Goal: Task Accomplishment & Management: Manage account settings

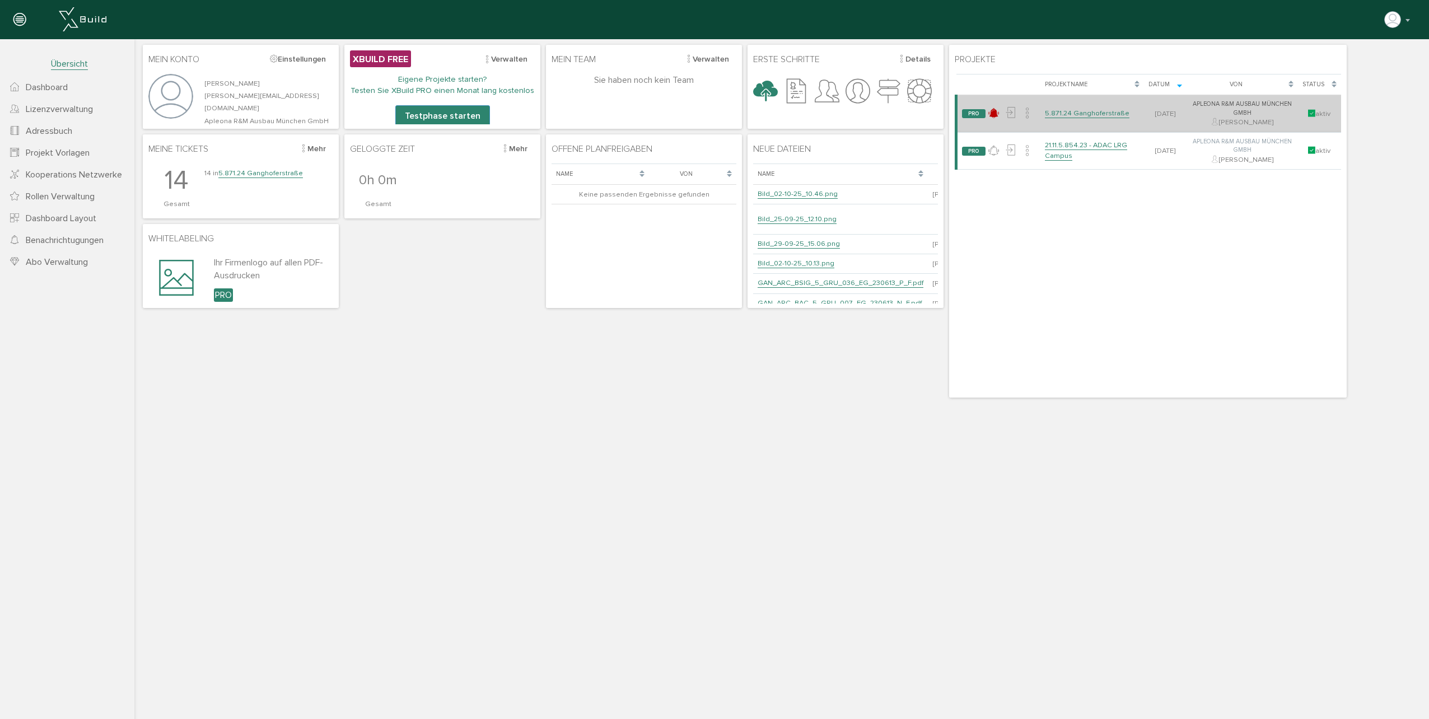
click at [1076, 105] on td "5.871.24 Ganghoferstraße" at bounding box center [1092, 114] width 104 height 38
click at [1067, 109] on link "5.871.24 Ganghoferstraße" at bounding box center [1087, 114] width 85 height 10
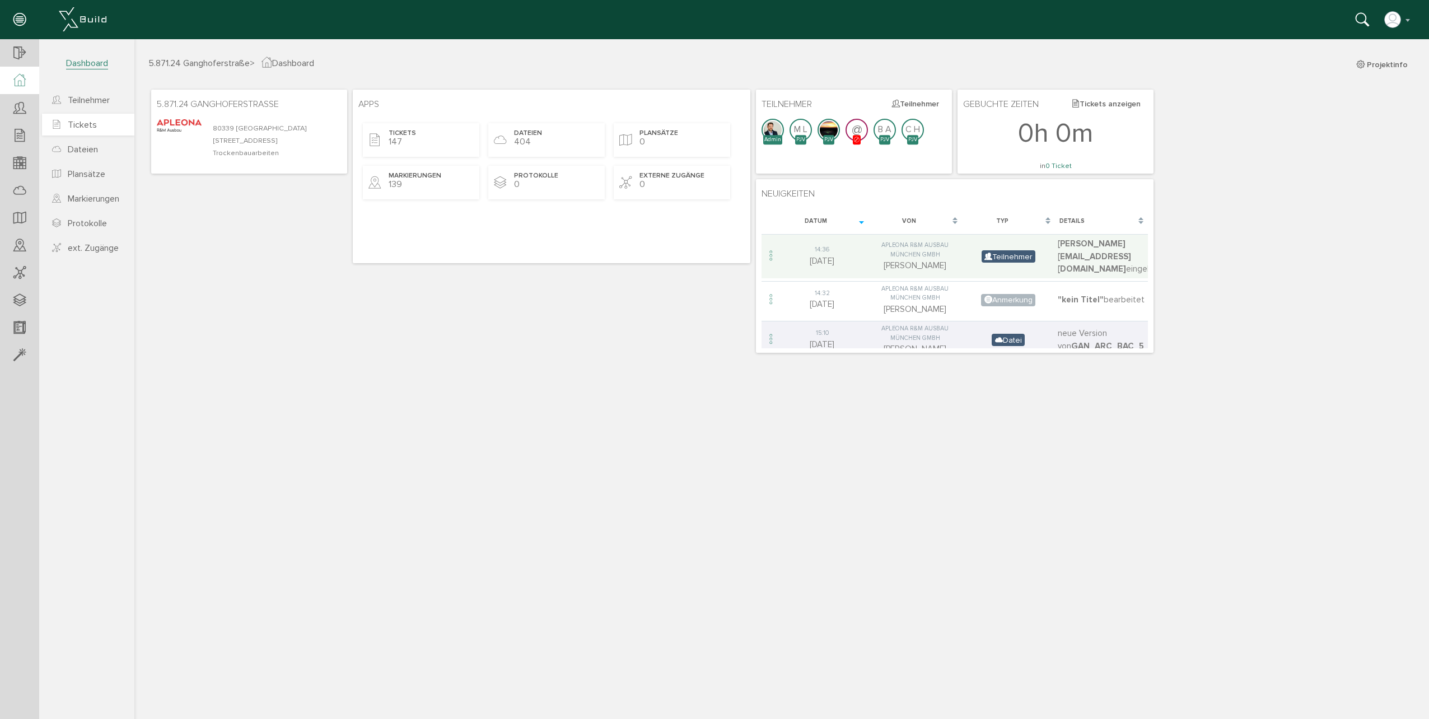
click at [97, 132] on link "Tickets" at bounding box center [88, 125] width 92 height 22
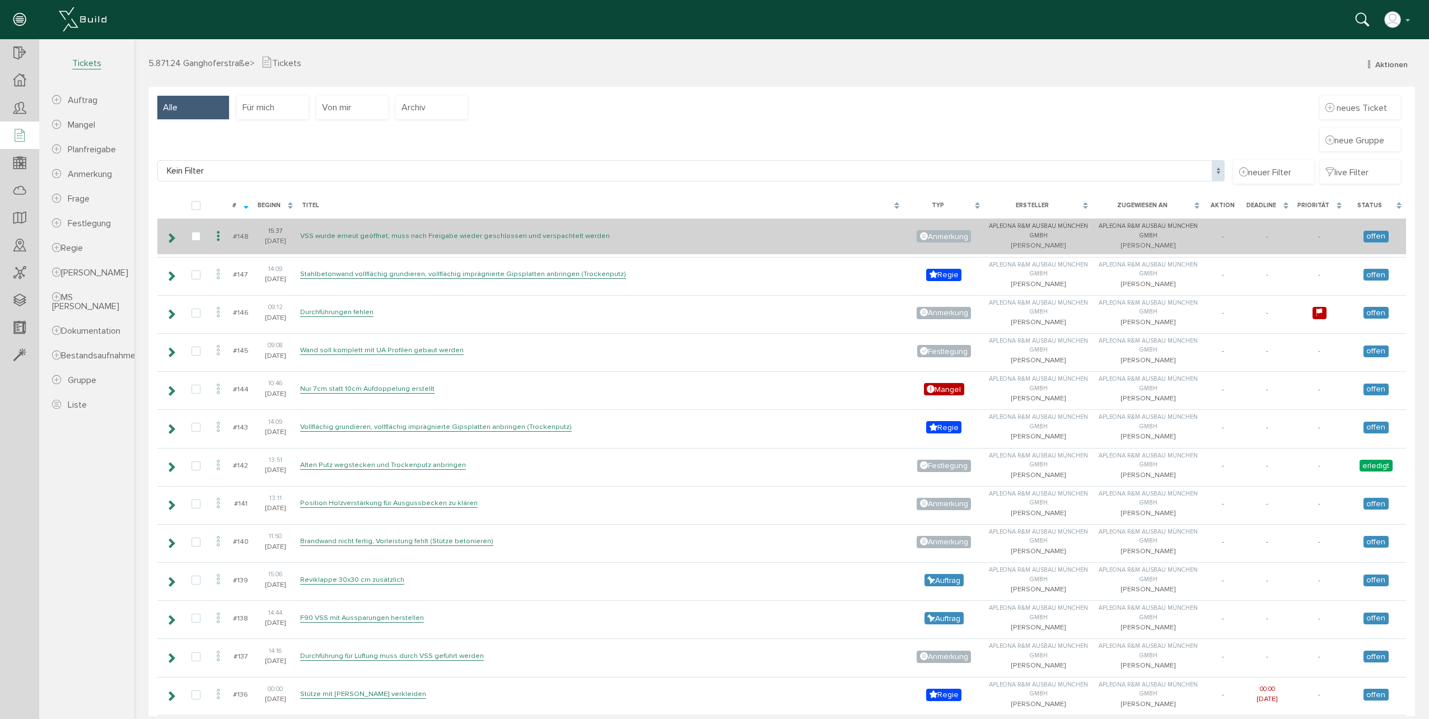
click at [455, 237] on link "VSS wurde erneut geöffnet, muss nach Freigabe wieder geschlossen und verspachte…" at bounding box center [455, 236] width 310 height 10
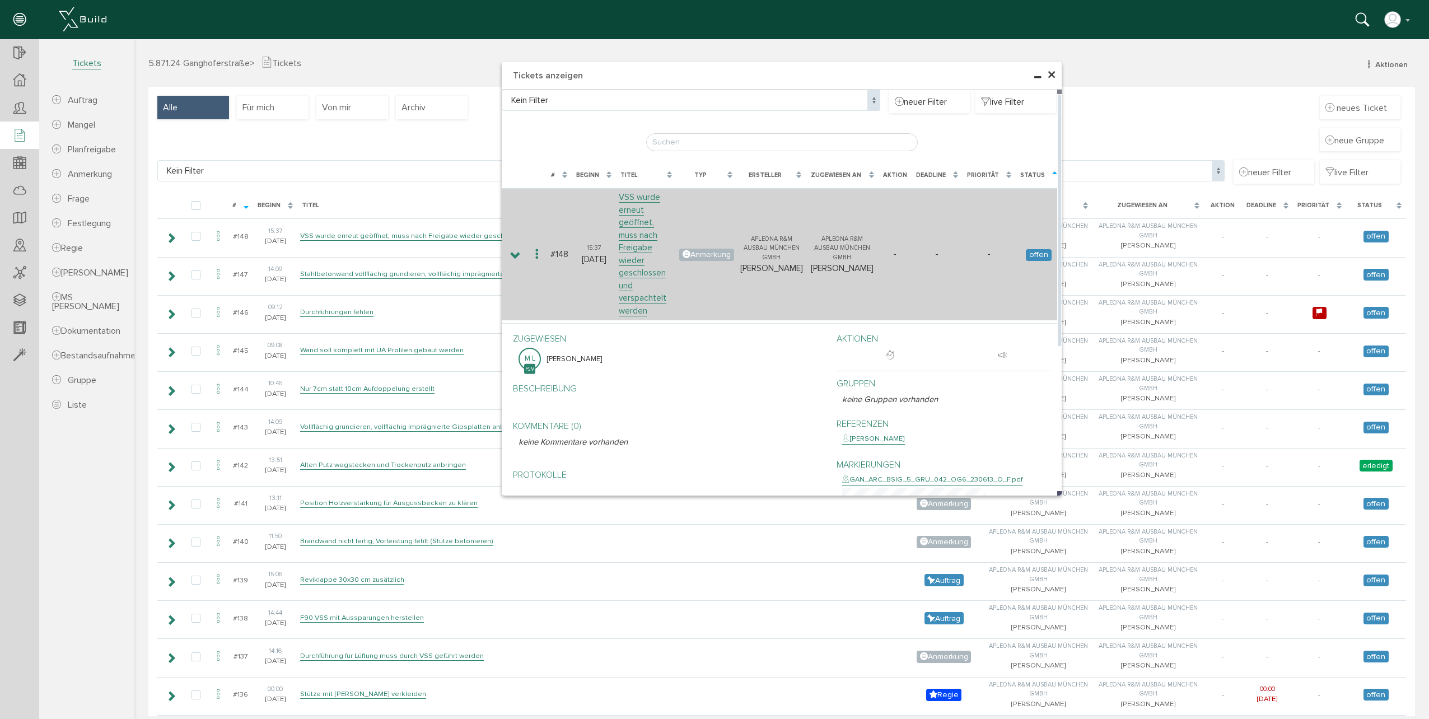
click at [510, 251] on icon at bounding box center [515, 255] width 11 height 9
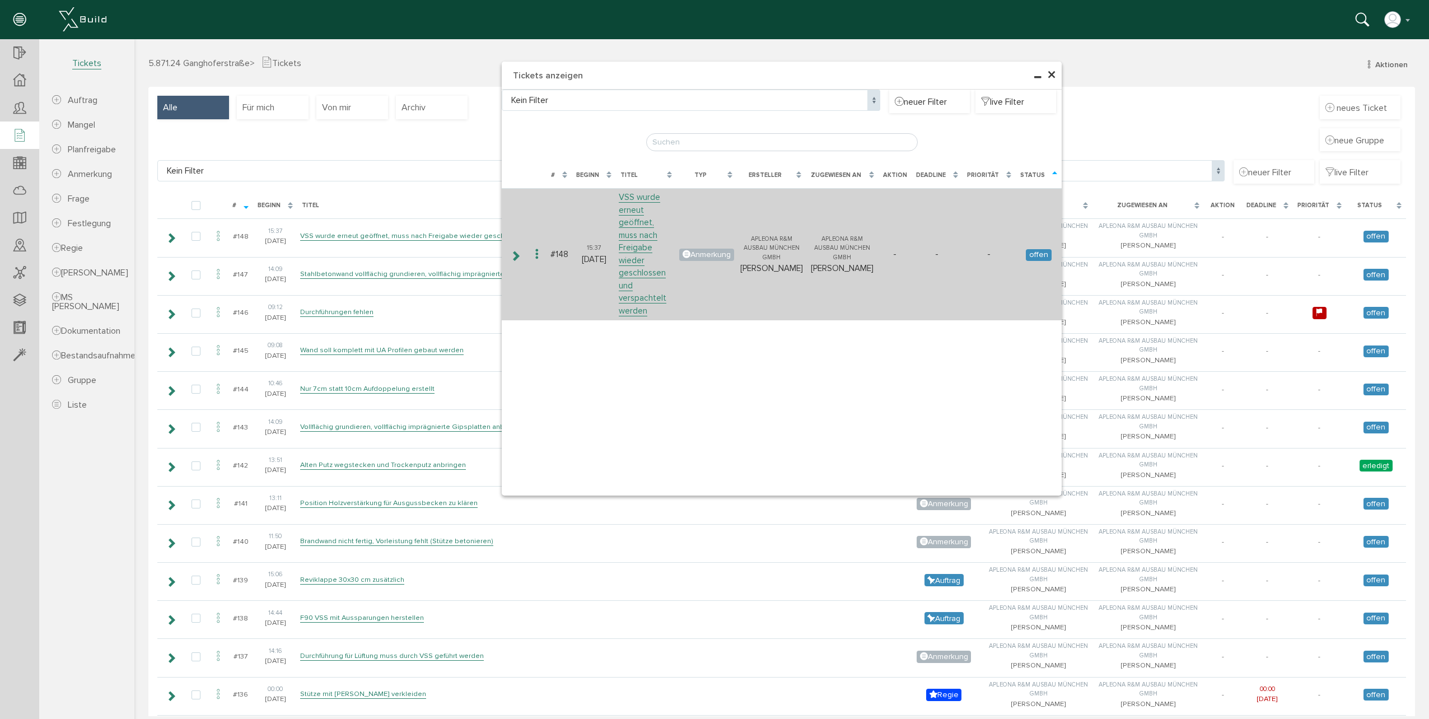
click at [510, 251] on icon at bounding box center [515, 255] width 11 height 9
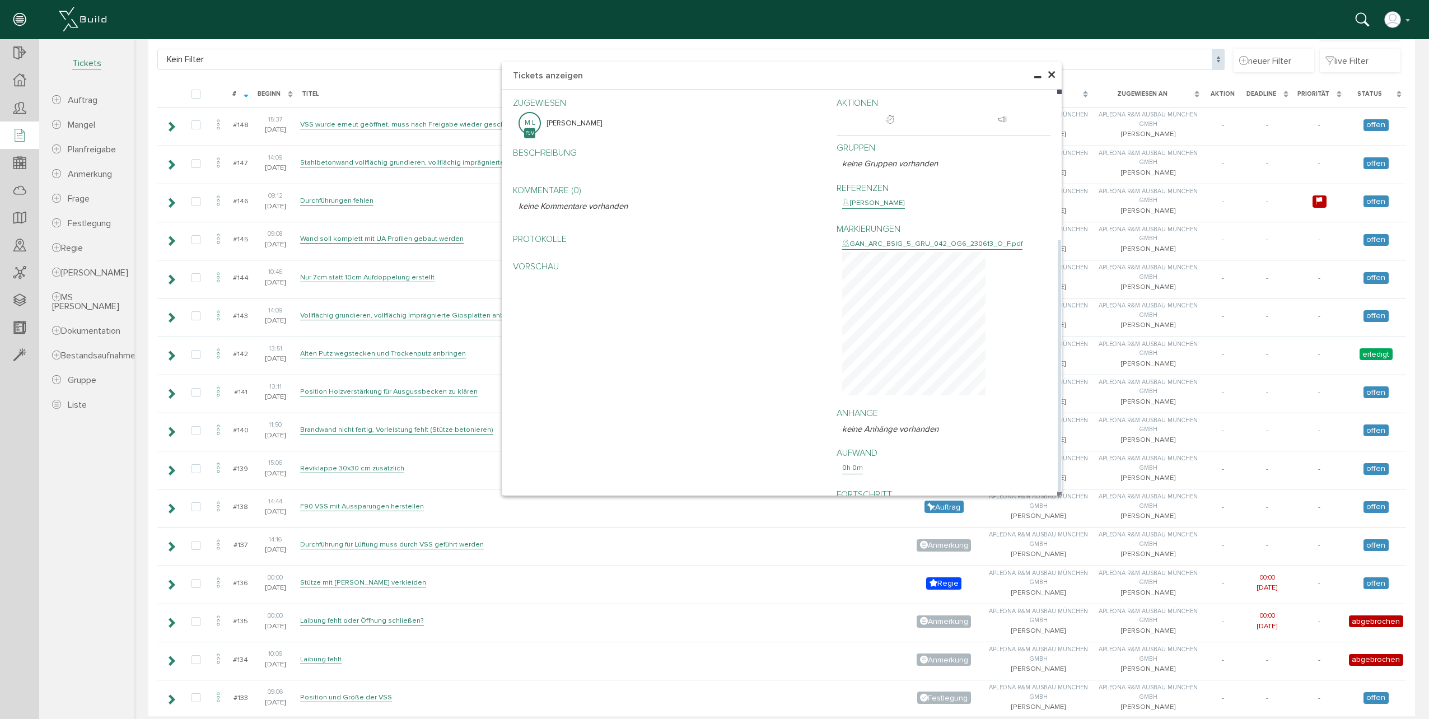
scroll to position [112, 0]
click at [886, 408] on span "bearbeiten" at bounding box center [898, 412] width 40 height 9
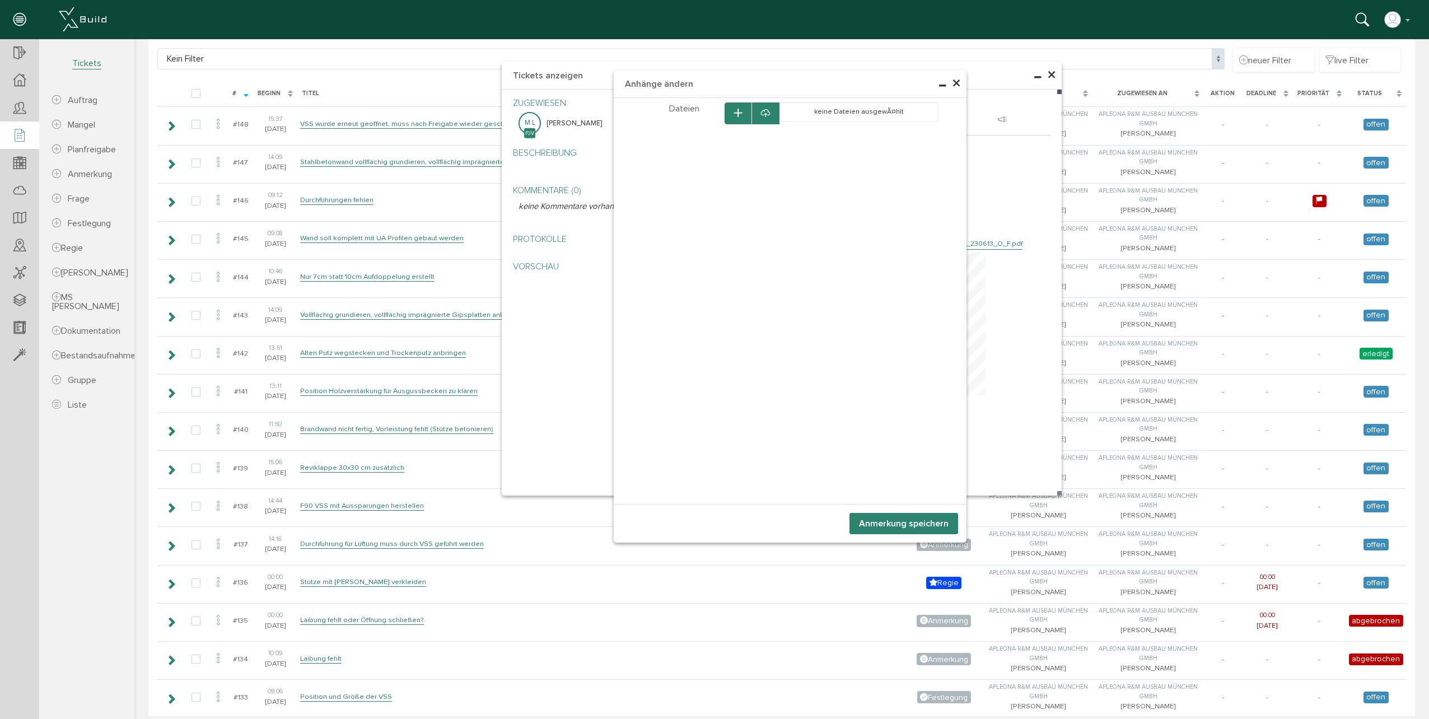
click at [768, 110] on div at bounding box center [765, 113] width 28 height 22
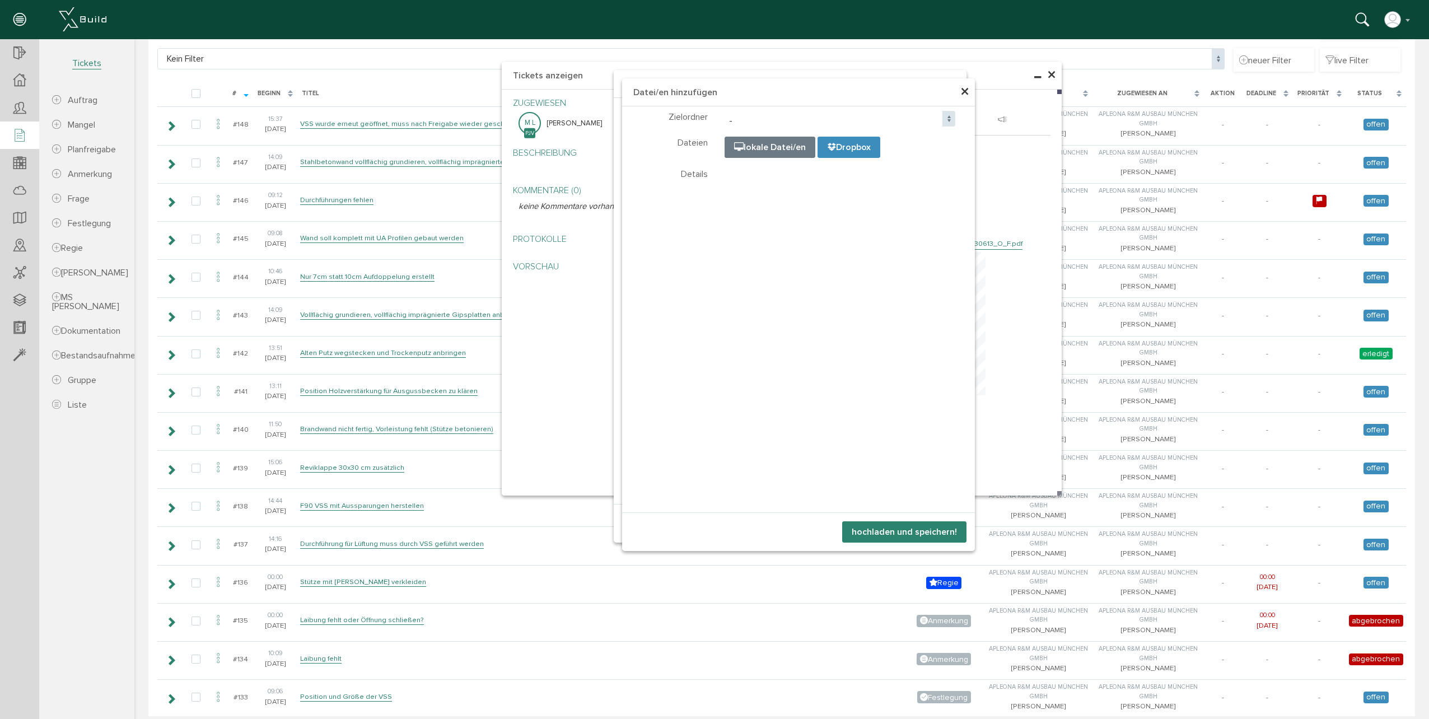
click at [716, 123] on div "- 1-Grundrisse 2-Deckenspiegel 3-Ansichten 4-Schnitte 5-Details 6-Übersichtsplä…" at bounding box center [840, 119] width 248 height 16
click at [743, 147] on input "file" at bounding box center [1005, 193] width 560 height 112
click at [787, 146] on input "file" at bounding box center [1005, 193] width 560 height 112
type input "C:\fakepath\IMG_0459[1].HEIC"
click at [881, 532] on button "hochladen und speichern!" at bounding box center [904, 531] width 124 height 21
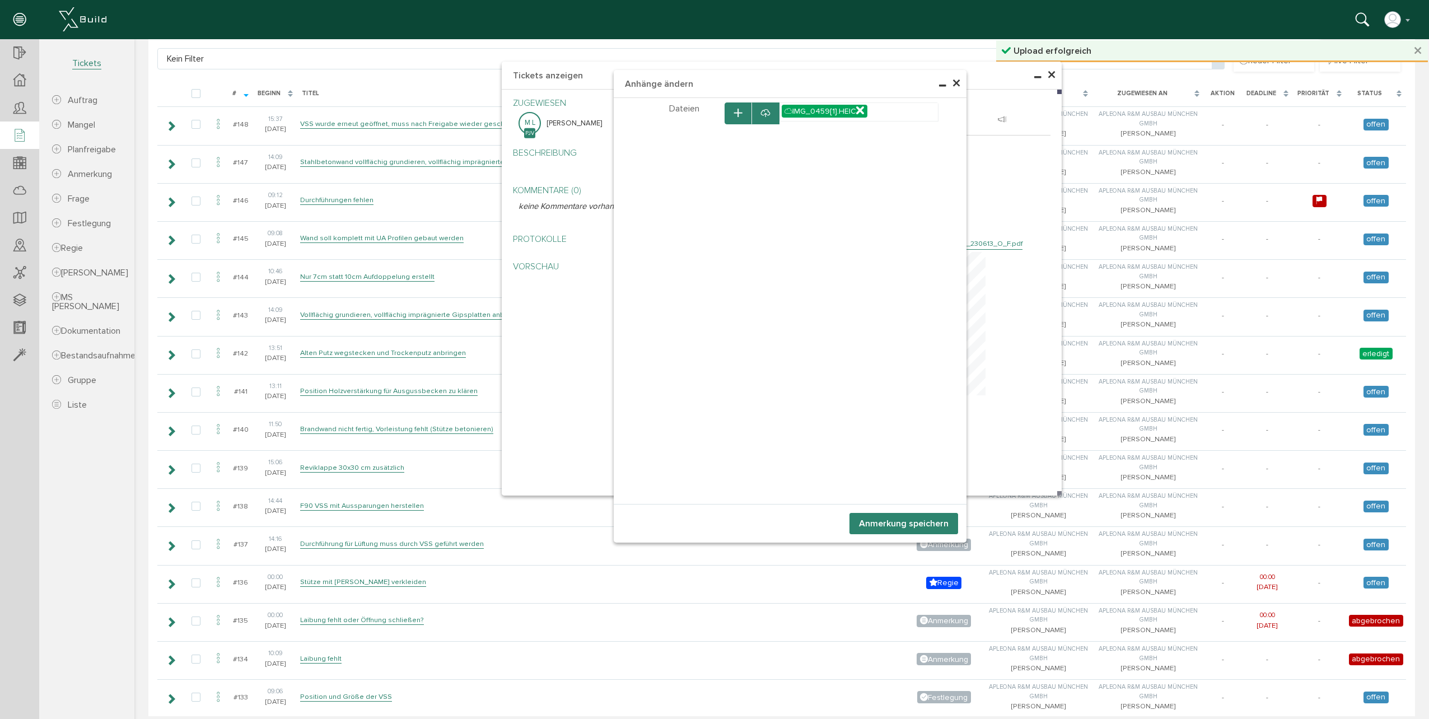
click at [875, 520] on button "Anmerkung speichern" at bounding box center [903, 523] width 109 height 21
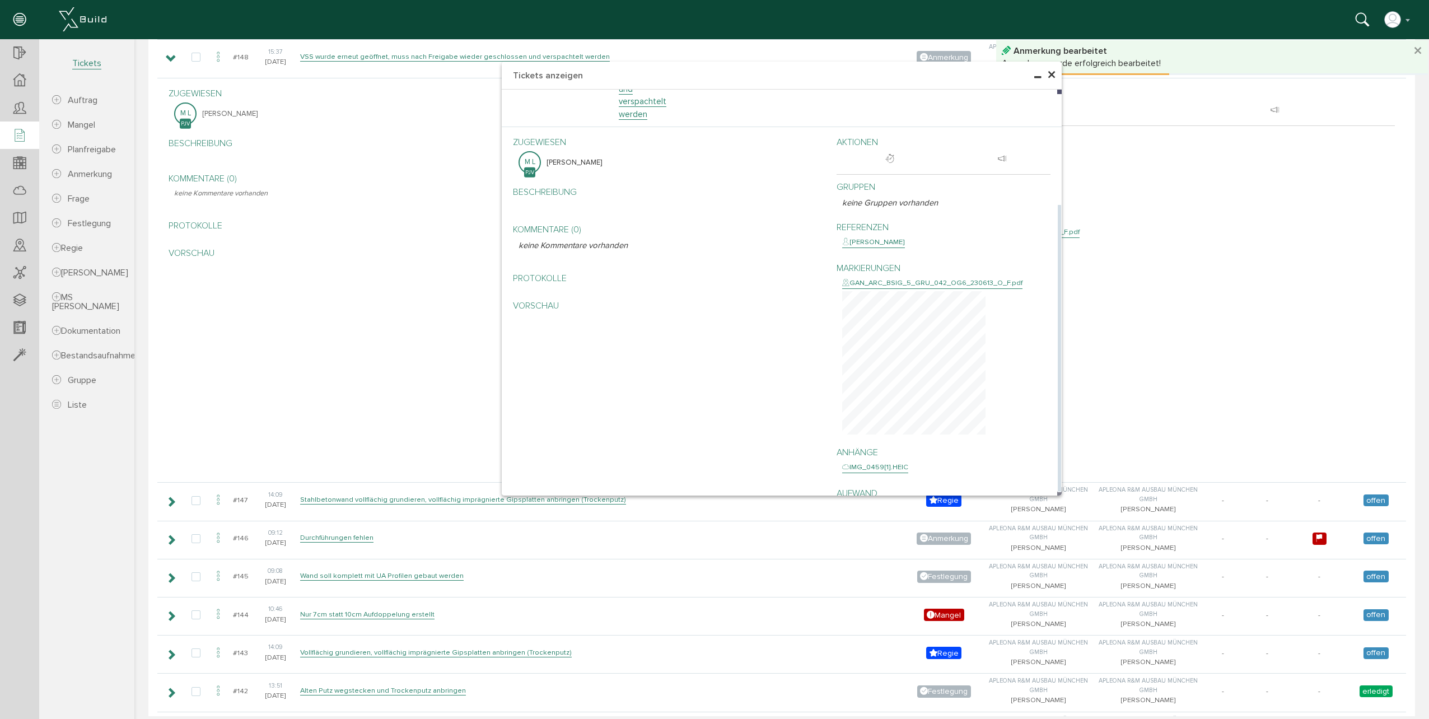
scroll to position [376, 0]
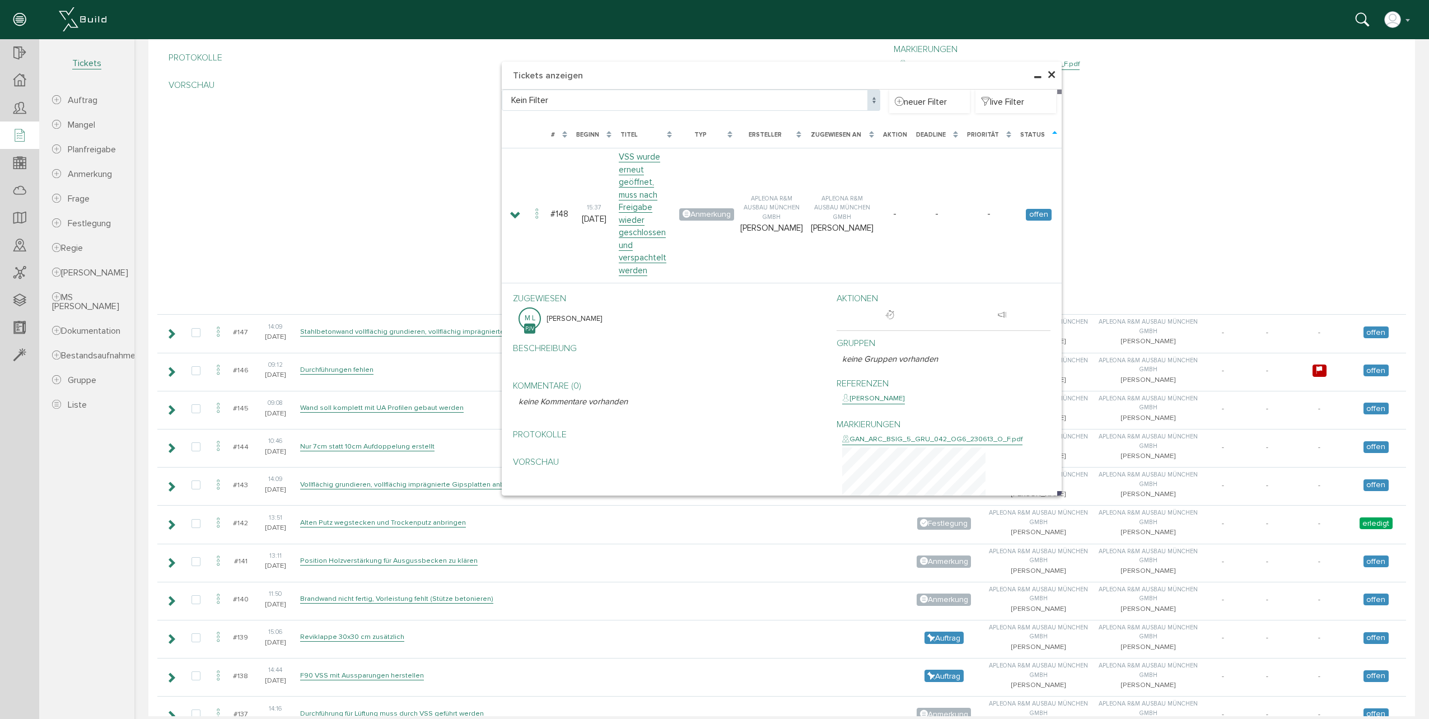
click at [1052, 73] on span "×" at bounding box center [1051, 75] width 9 height 22
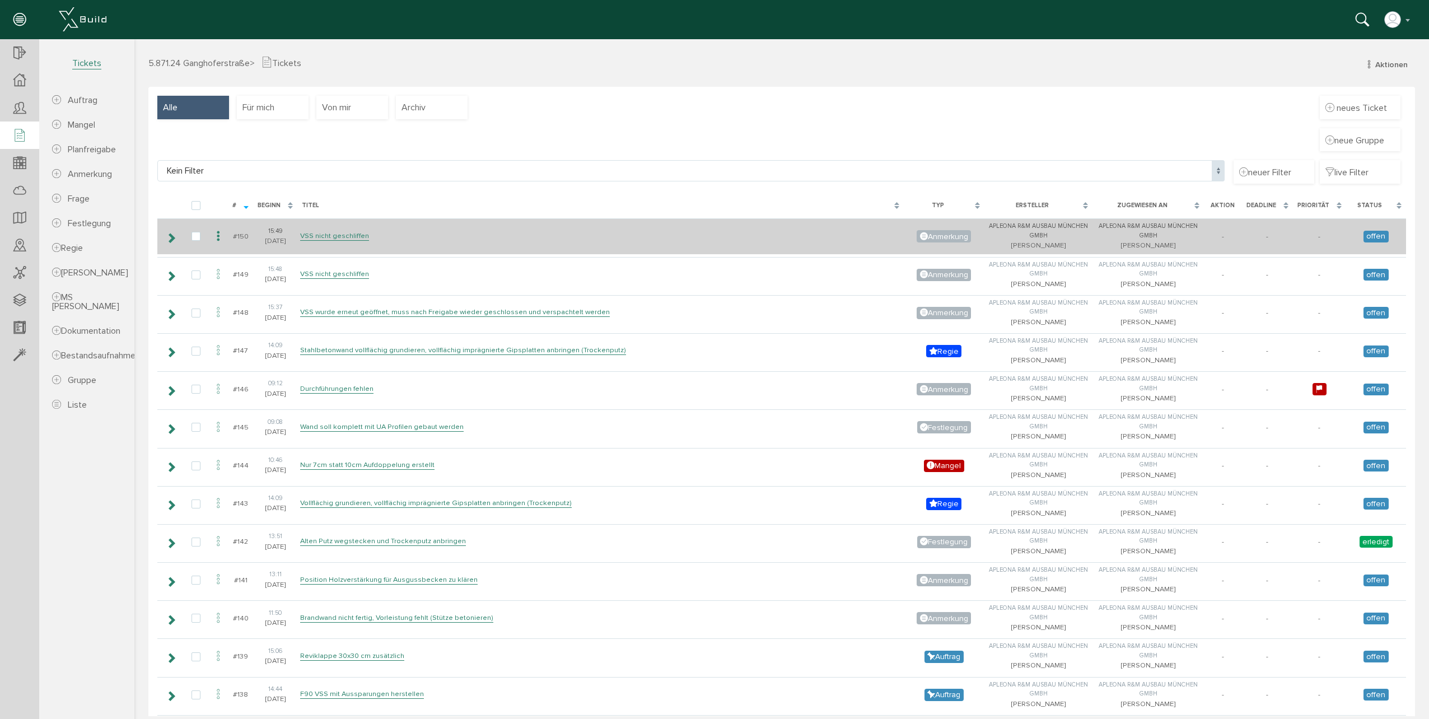
click at [219, 237] on icon at bounding box center [218, 236] width 13 height 15
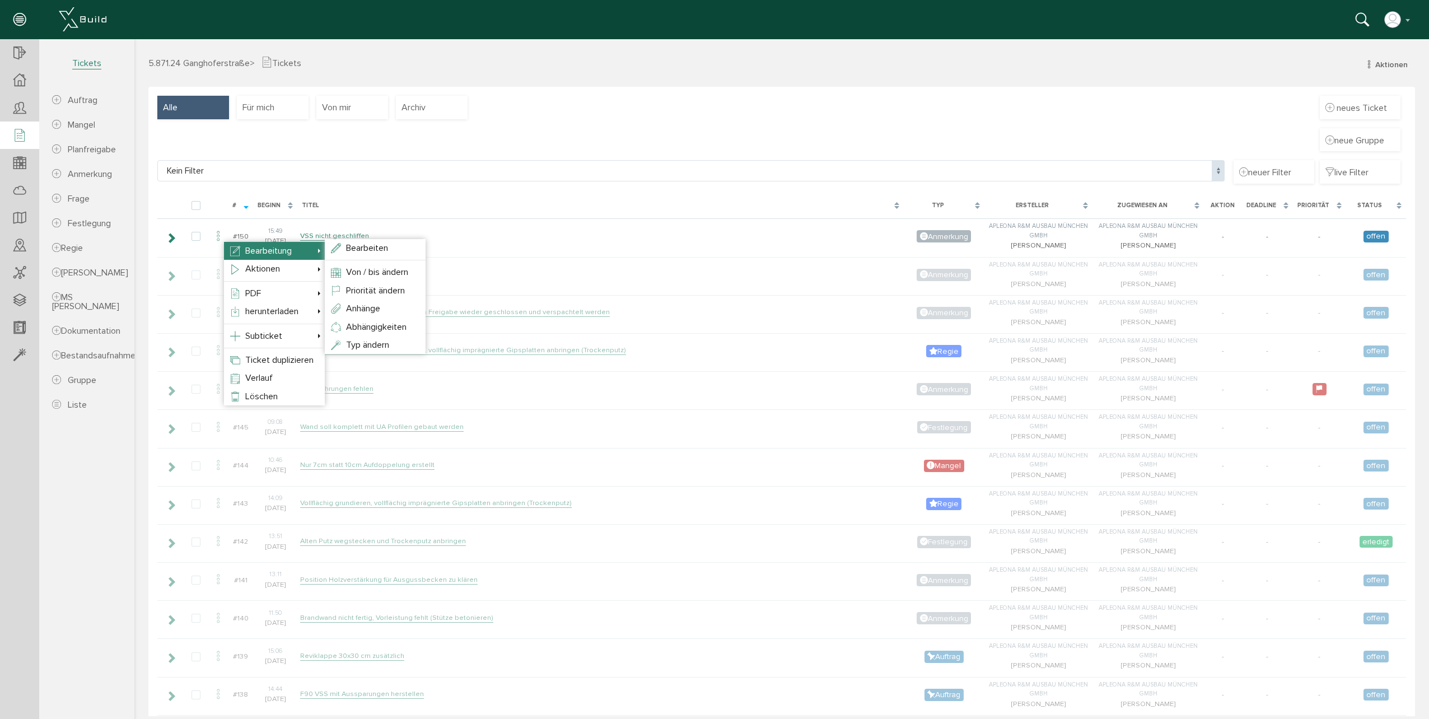
click at [301, 257] on li "Bearbeitung Bearbeiten Von / bis ändern Priorität ändern Anhänge Abhängigkeiten…" at bounding box center [274, 251] width 101 height 18
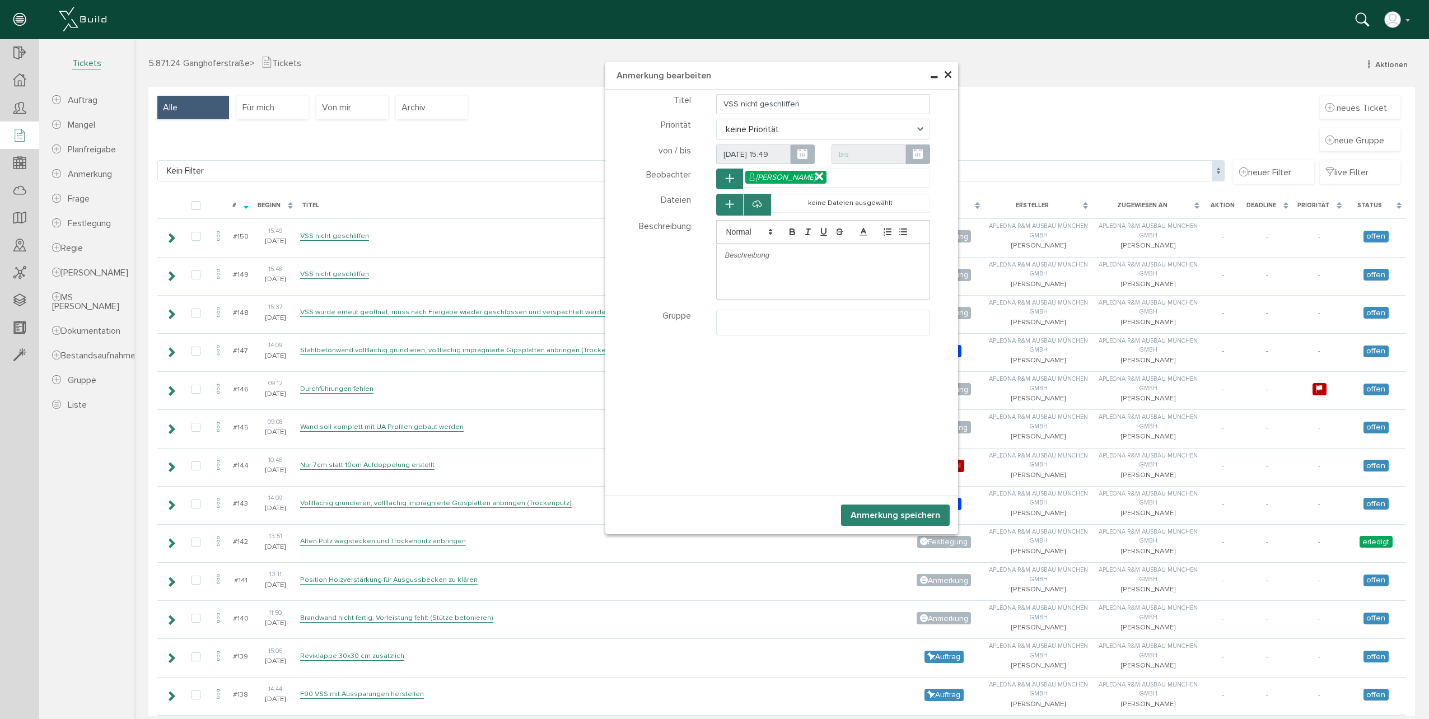
click at [726, 178] on icon "button" at bounding box center [730, 179] width 8 height 10
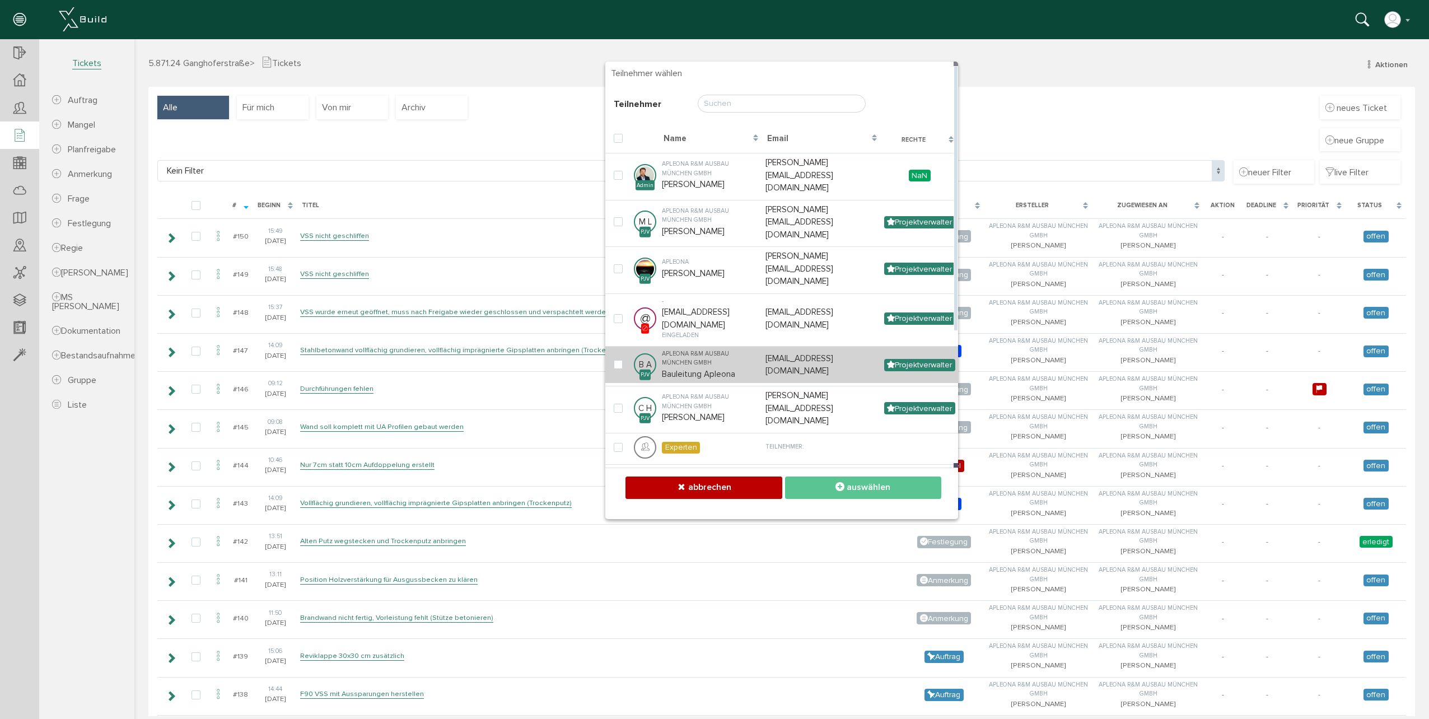
click at [688, 346] on td "Apleona R&M Ausbau München GmbH Bauleitung Apleona" at bounding box center [711, 365] width 104 height 38
checkbox input "true"
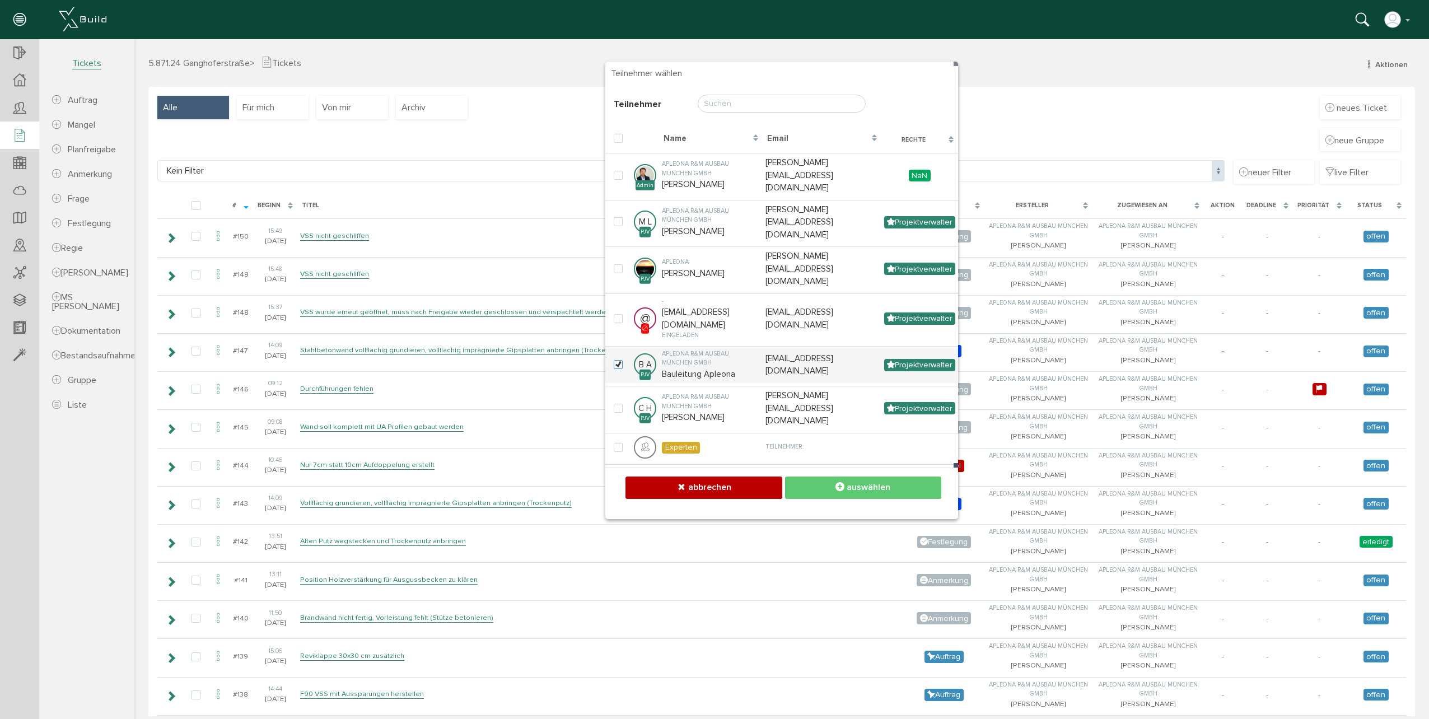
click at [824, 492] on button "auswählen" at bounding box center [863, 488] width 156 height 22
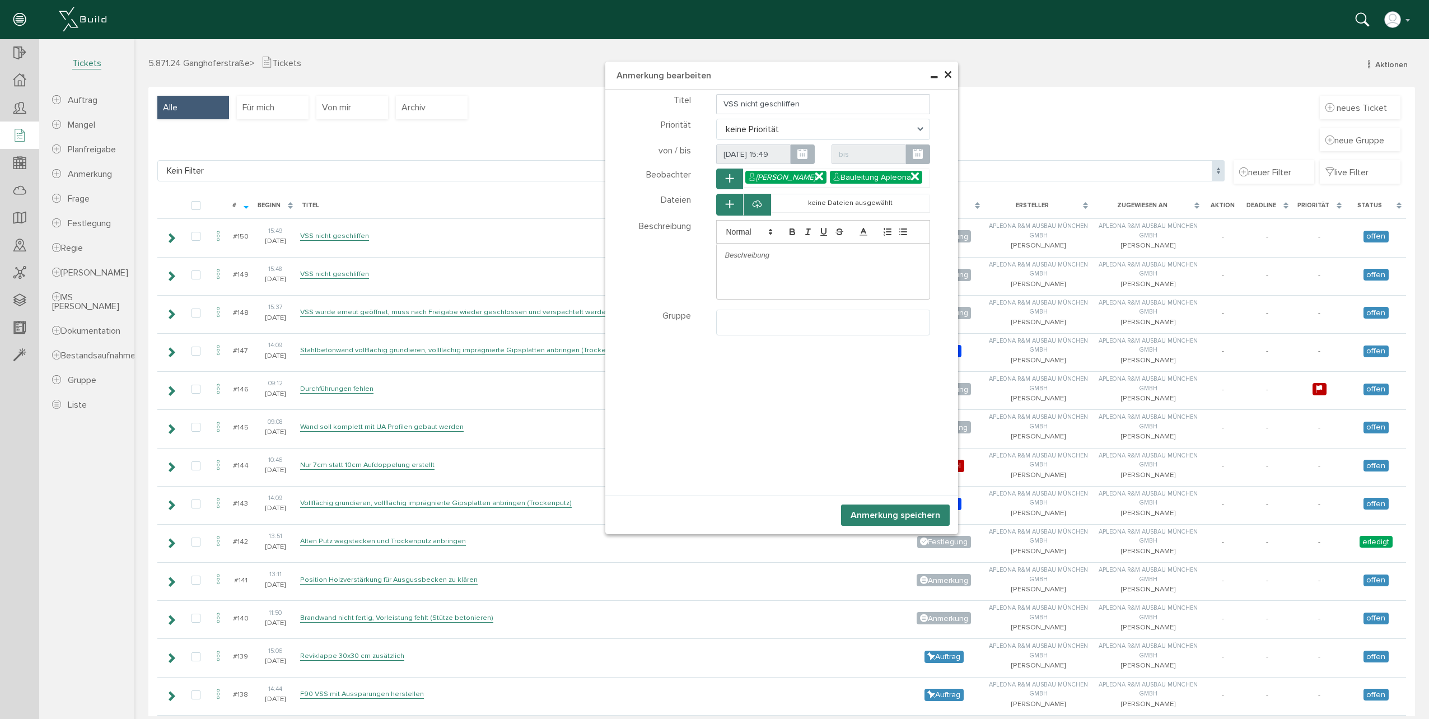
click at [870, 518] on button "Anmerkung speichern" at bounding box center [895, 515] width 109 height 21
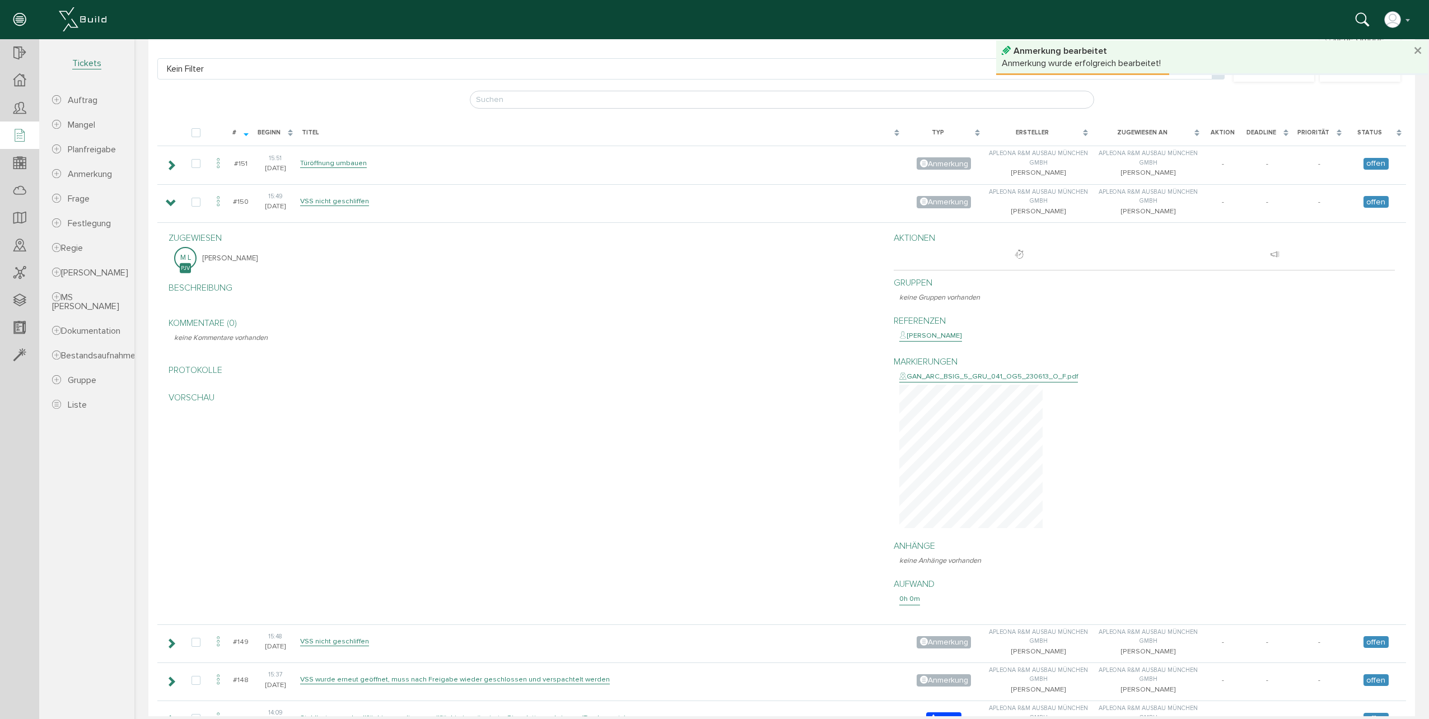
scroll to position [79, 0]
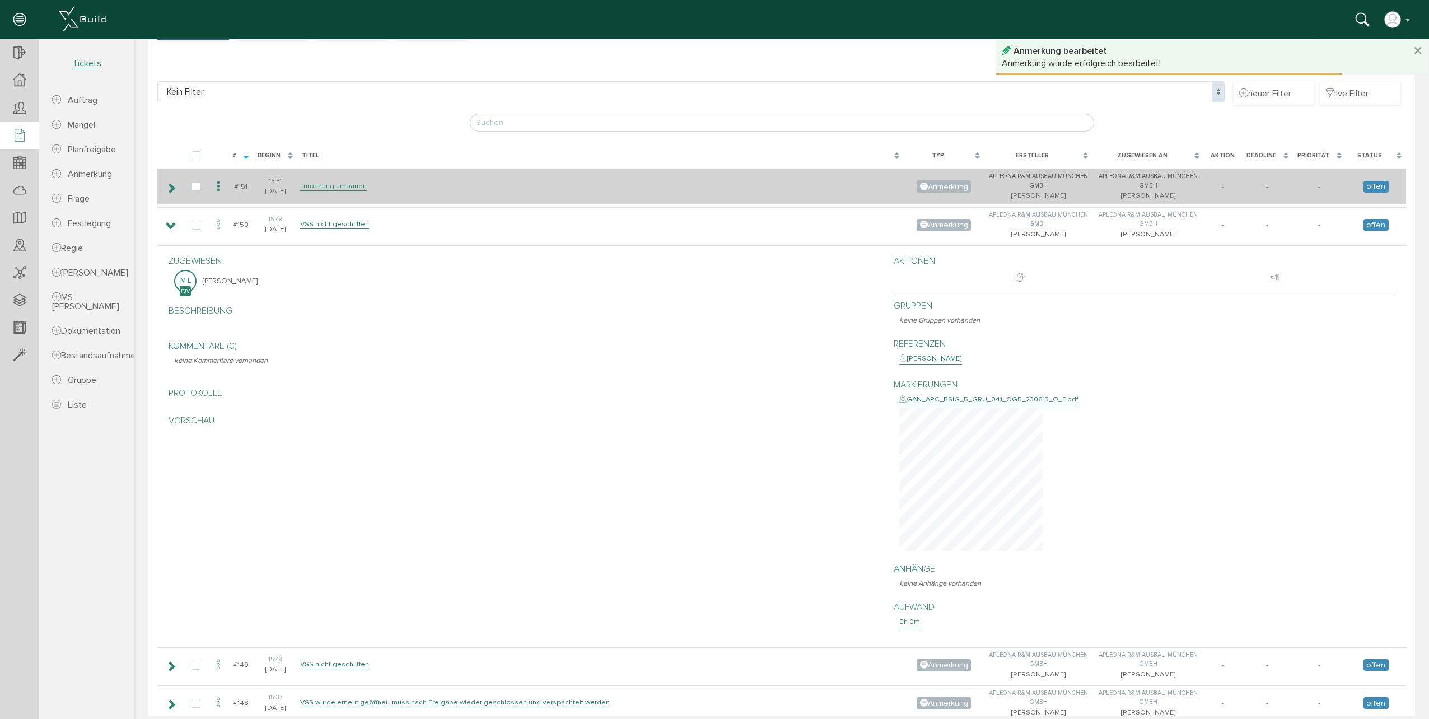
click at [172, 187] on icon at bounding box center [171, 188] width 11 height 9
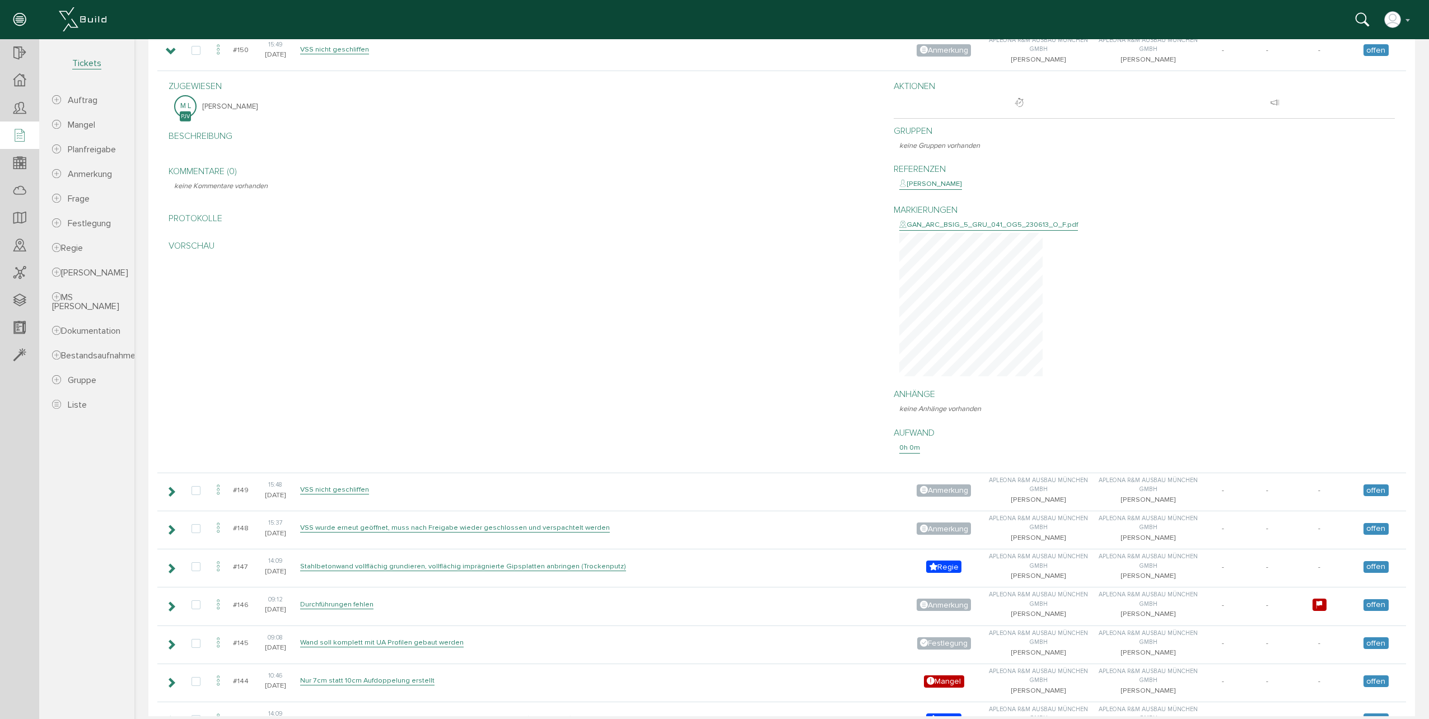
scroll to position [695, 0]
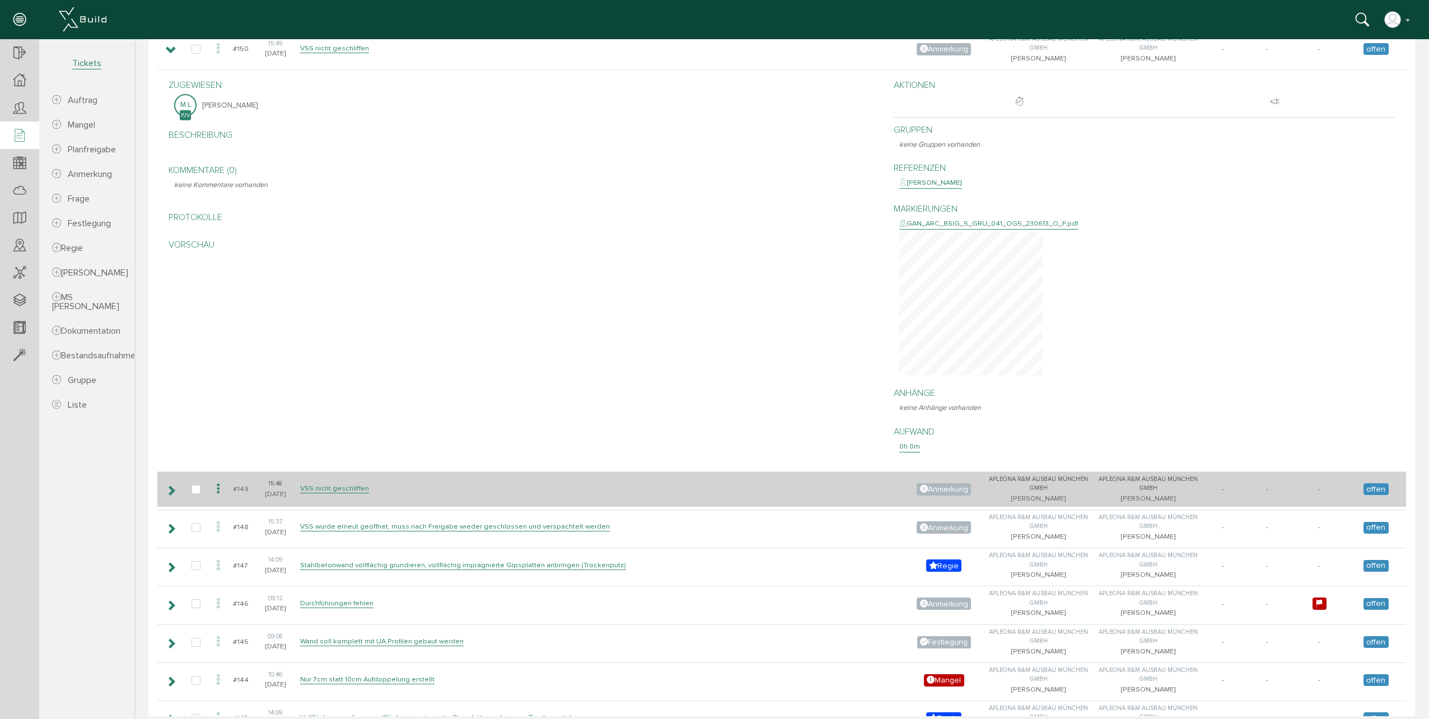
click at [168, 486] on icon at bounding box center [171, 490] width 11 height 9
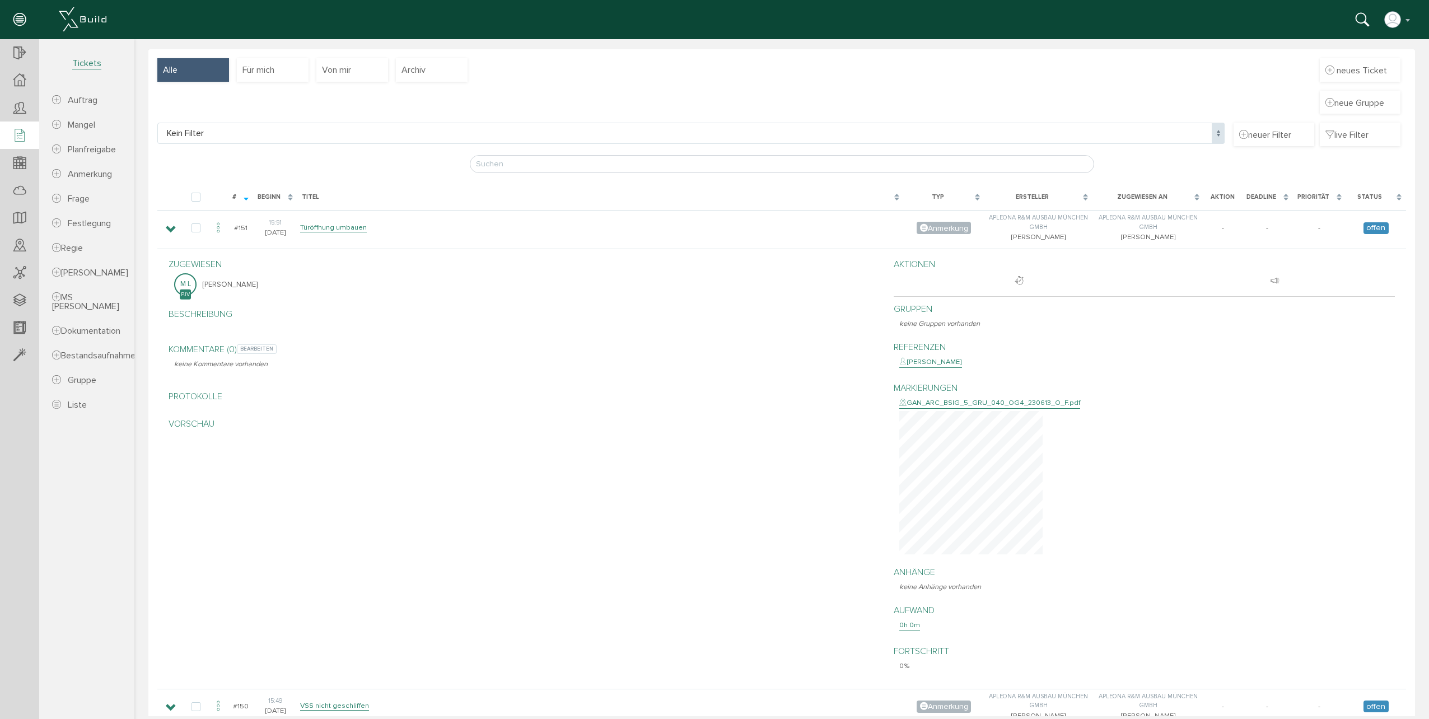
scroll to position [0, 0]
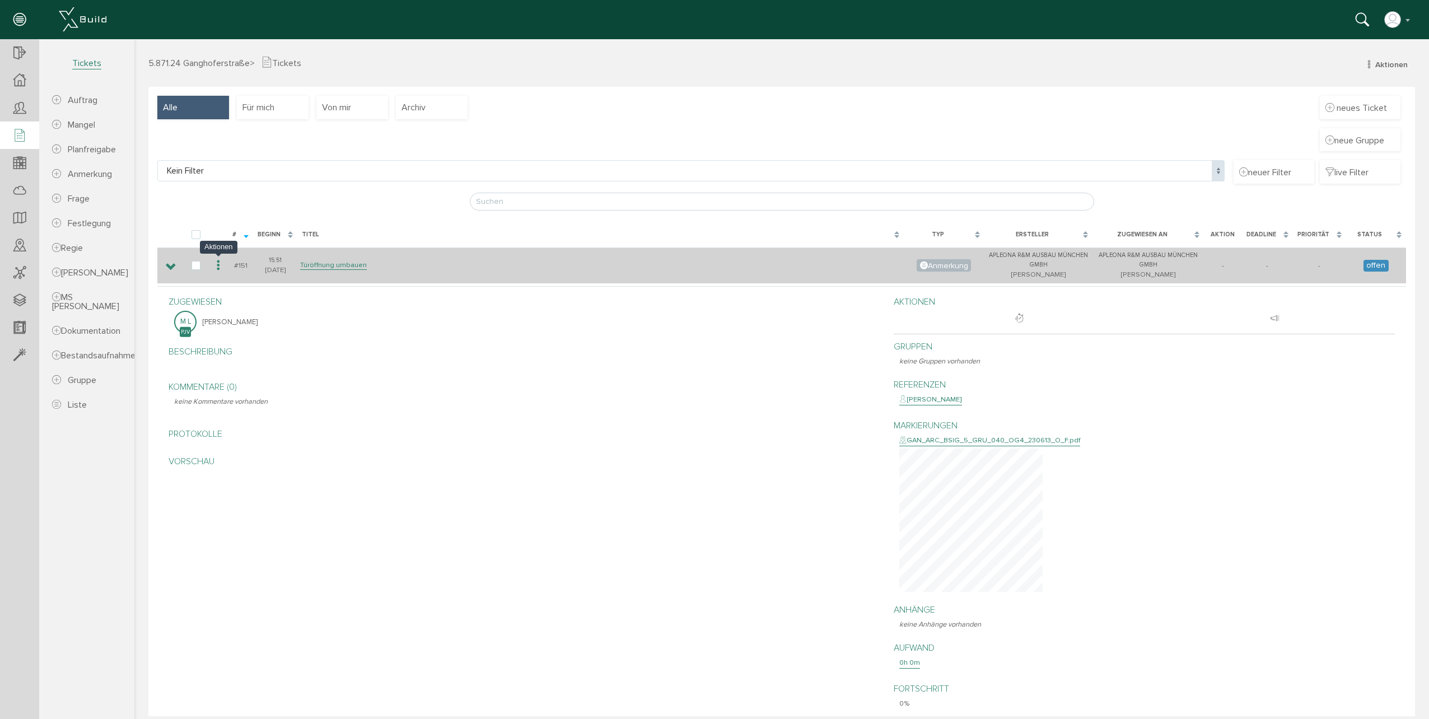
click at [221, 267] on icon at bounding box center [218, 265] width 13 height 15
click at [226, 270] on td at bounding box center [218, 264] width 19 height 35
click at [222, 270] on icon at bounding box center [218, 265] width 13 height 15
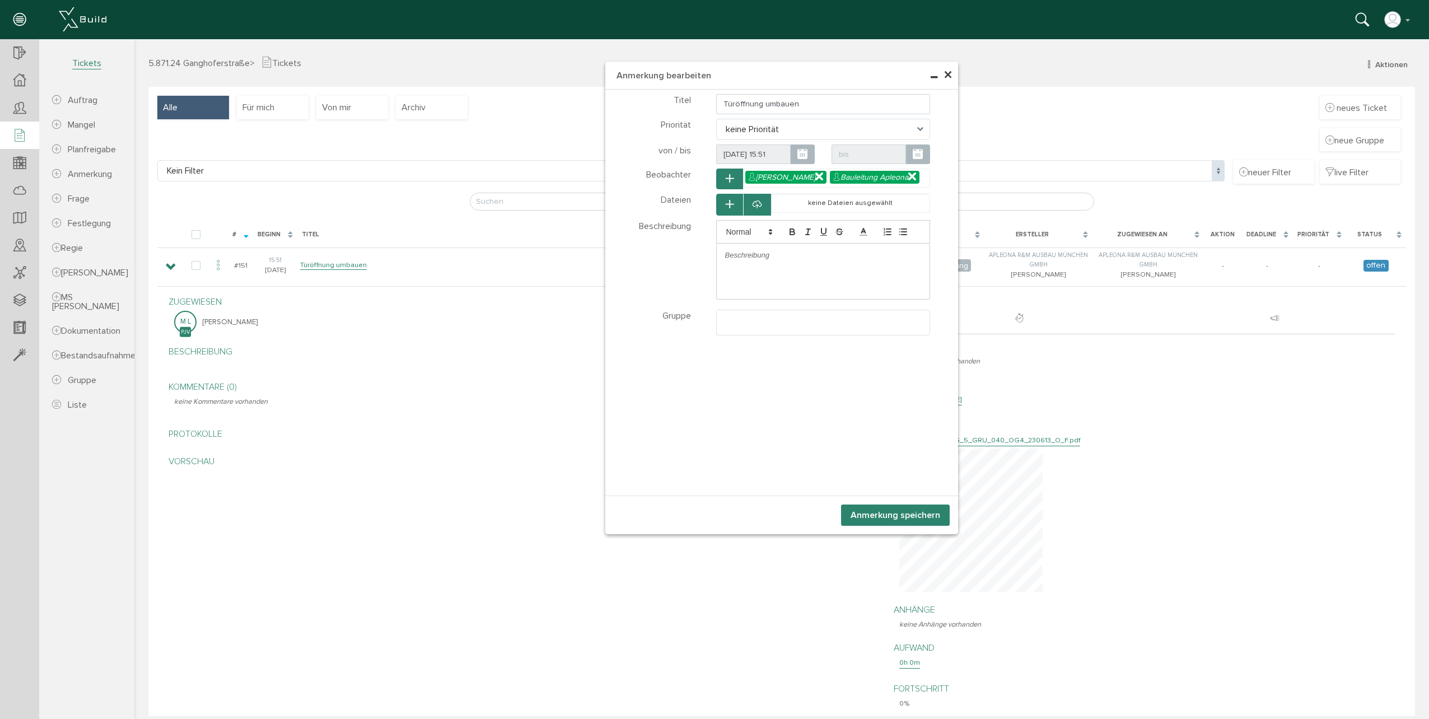
click at [852, 514] on button "Anmerkung speichern" at bounding box center [895, 515] width 109 height 21
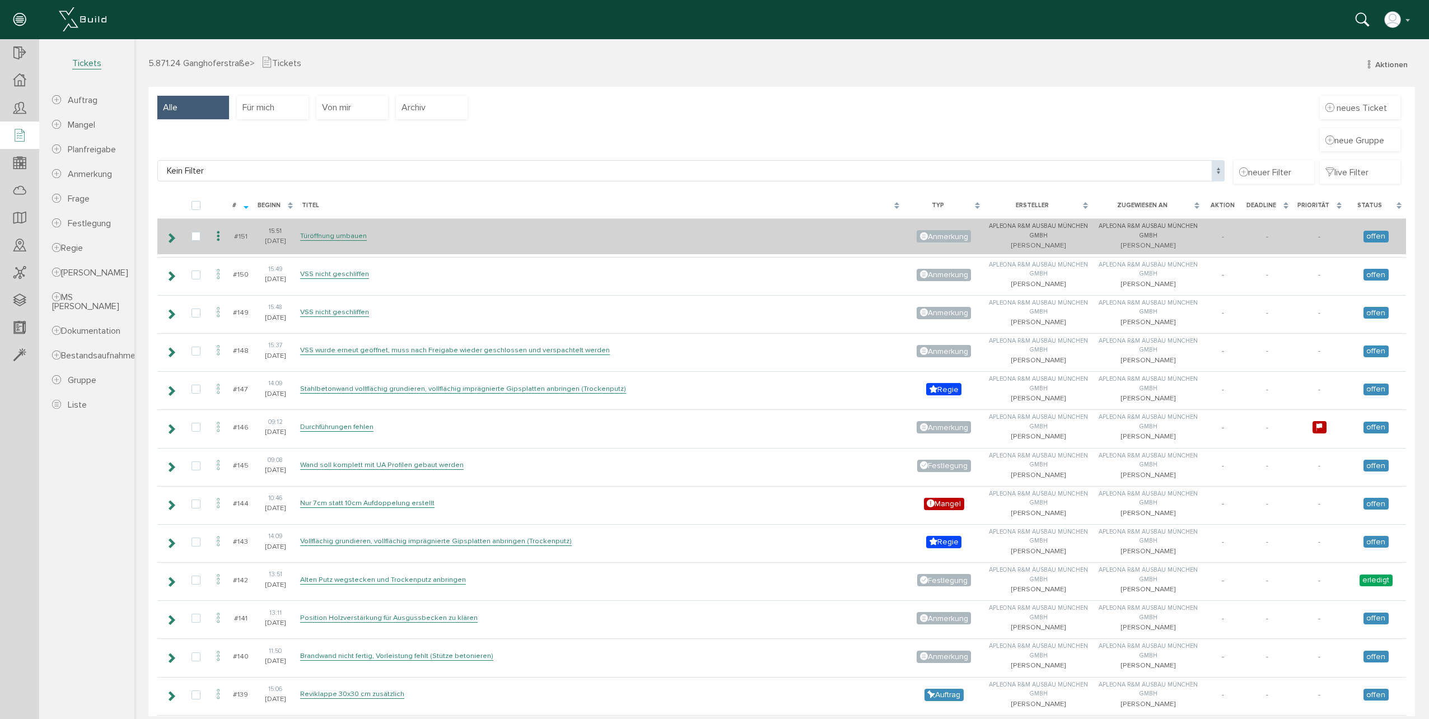
click at [168, 236] on icon at bounding box center [171, 237] width 11 height 9
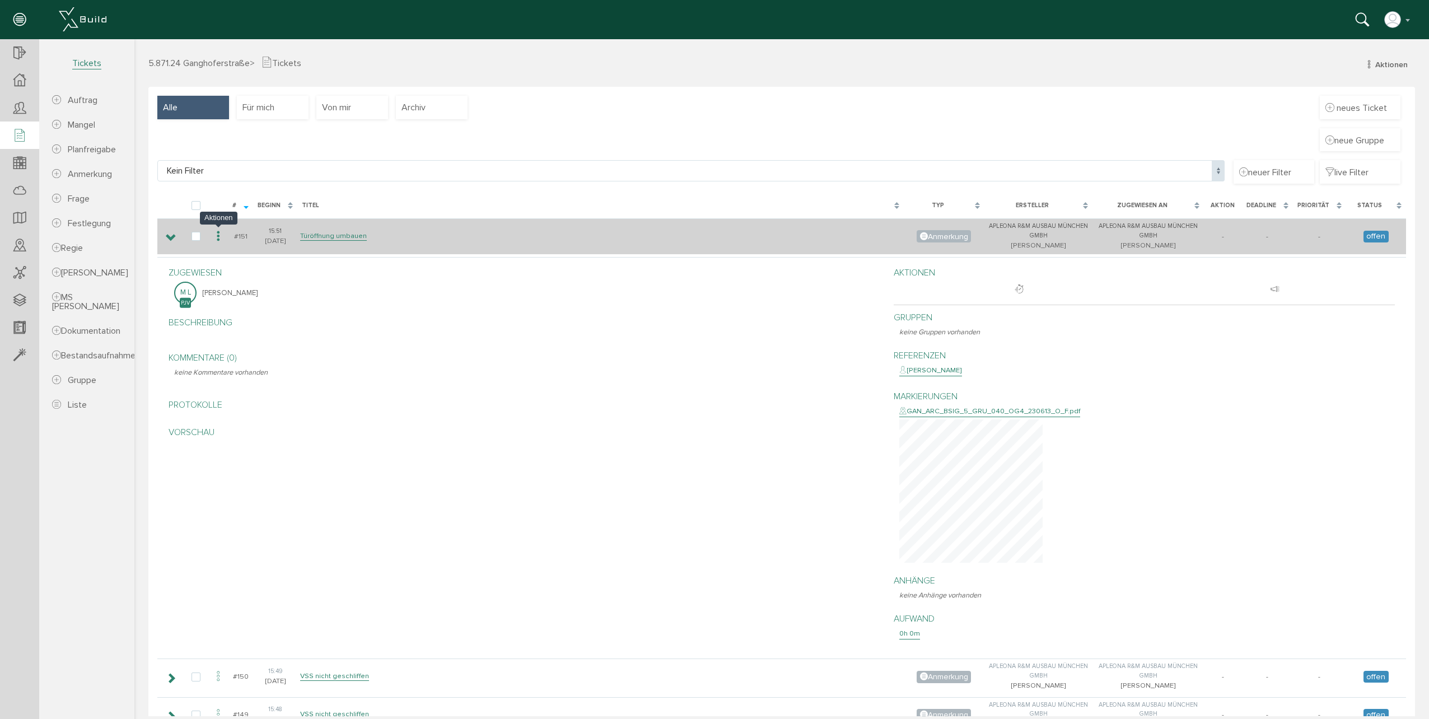
click at [222, 239] on icon at bounding box center [218, 236] width 13 height 15
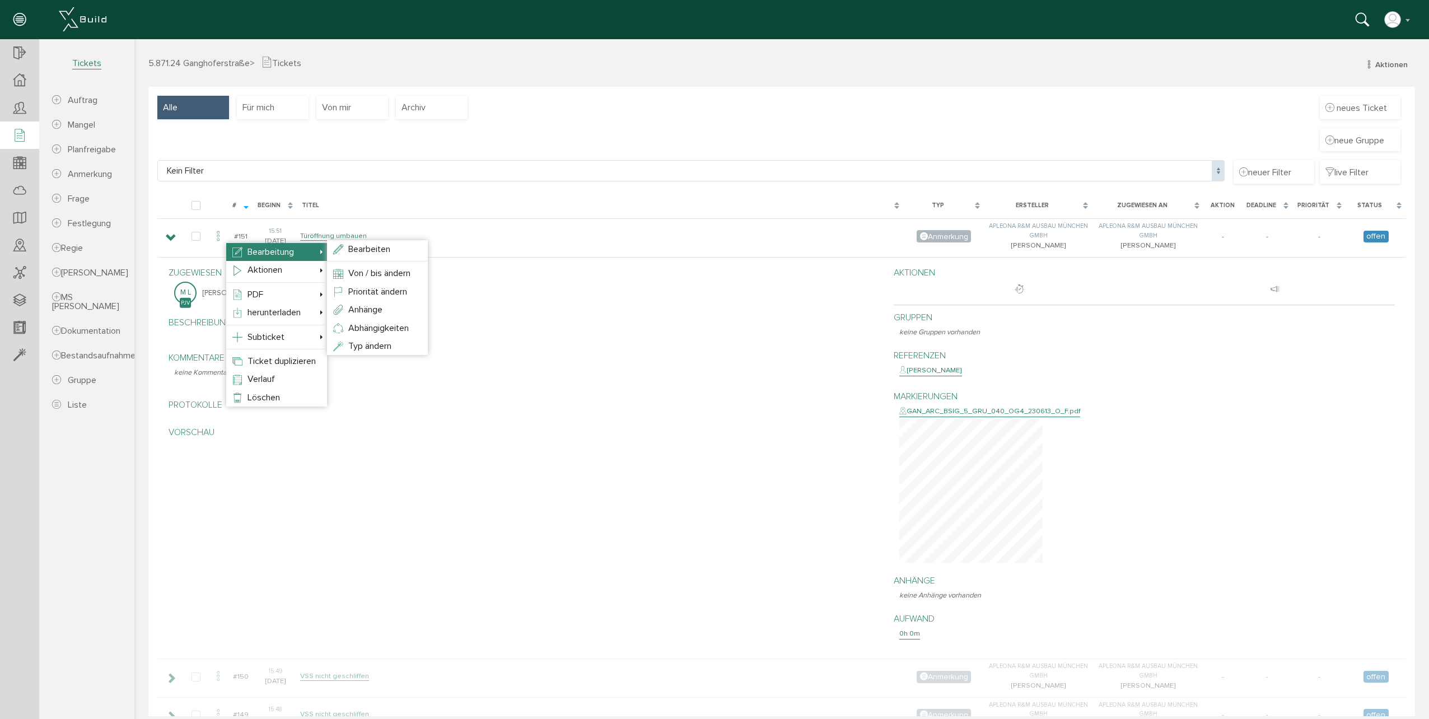
click at [326, 251] on li "Bearbeitung Bearbeiten Von / bis ändern Priorität ändern Anhänge Abhängigkeiten…" at bounding box center [276, 252] width 101 height 18
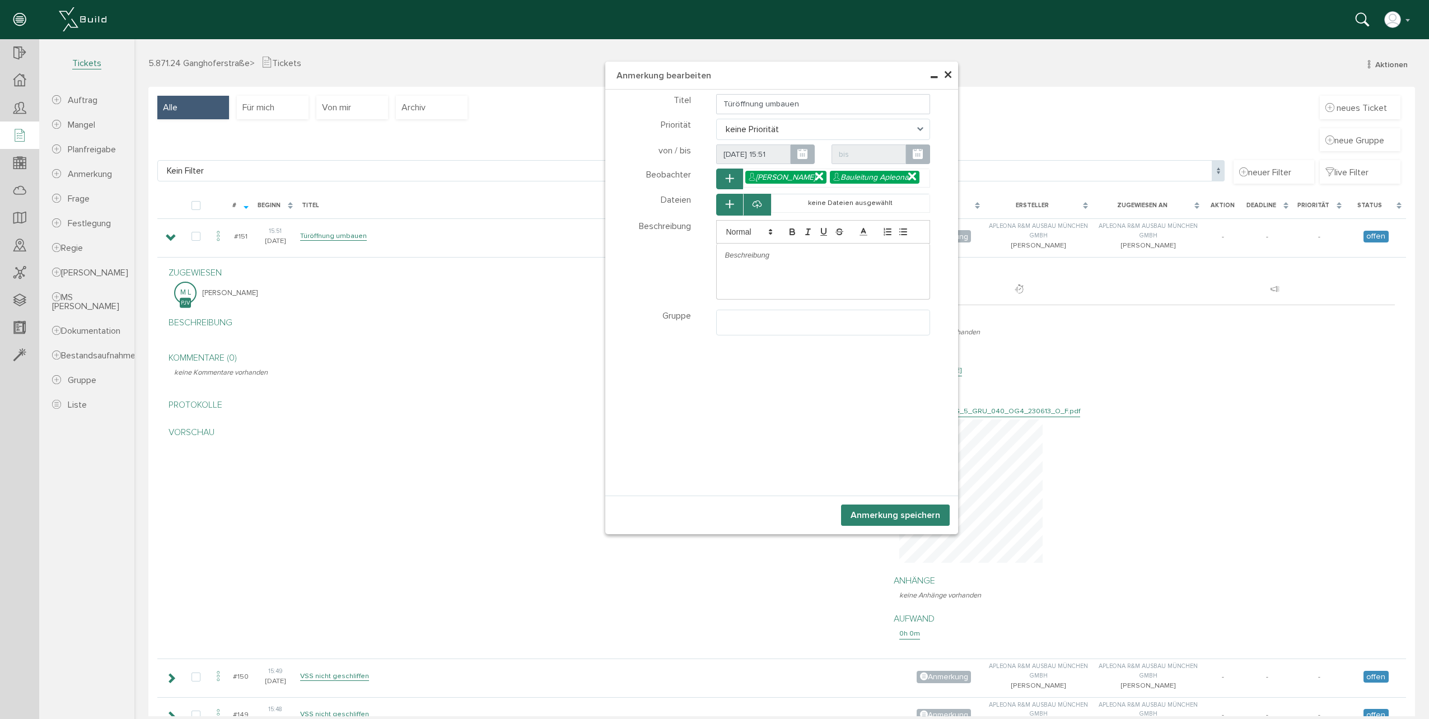
click at [947, 72] on span "×" at bounding box center [948, 75] width 9 height 22
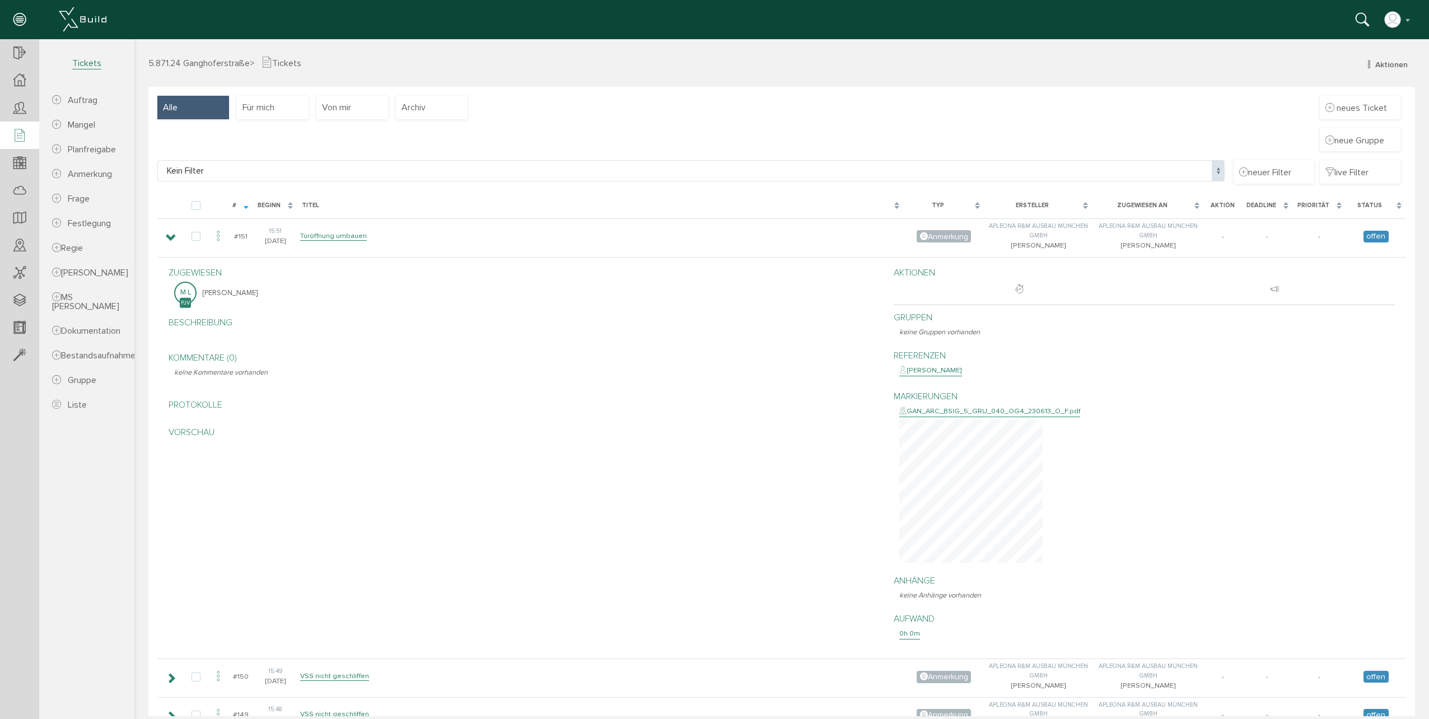
click at [345, 110] on span "Von mir" at bounding box center [336, 107] width 29 height 12
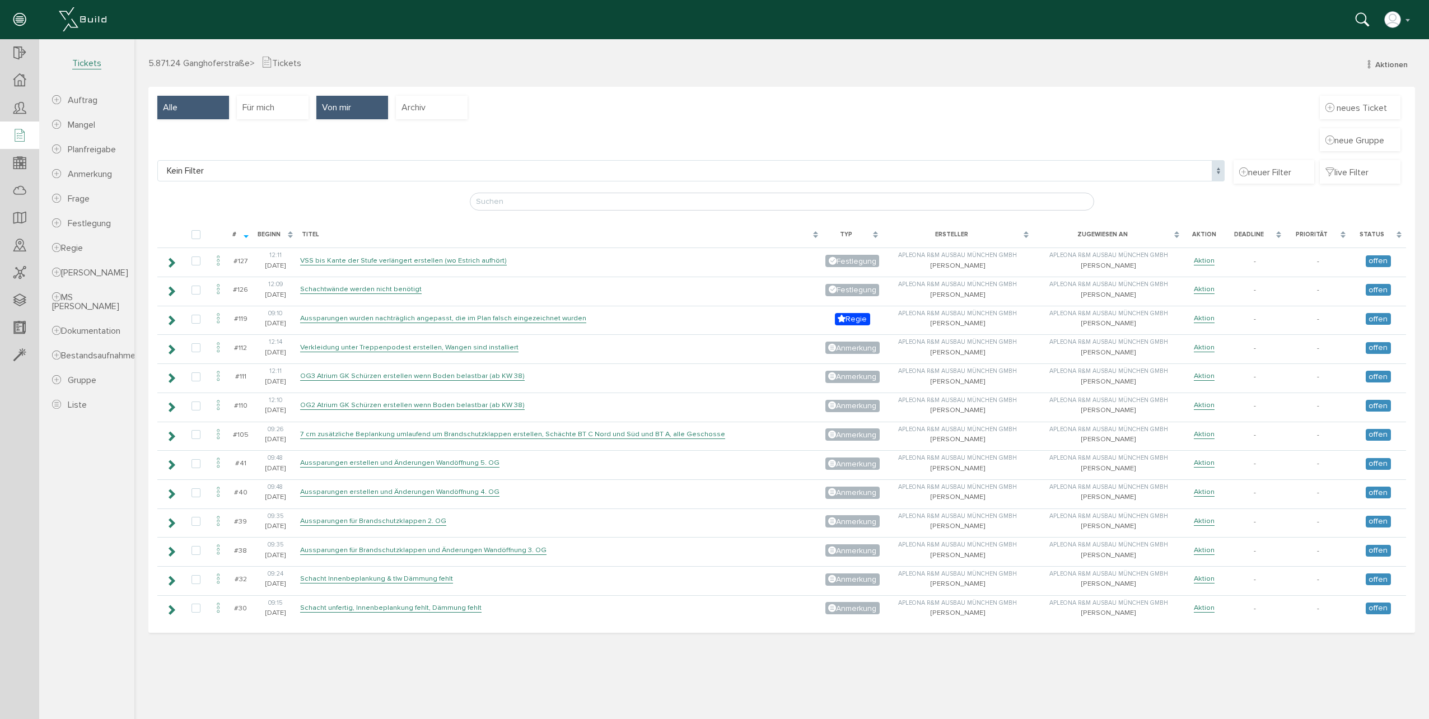
click at [176, 104] on span "Alle" at bounding box center [170, 107] width 15 height 12
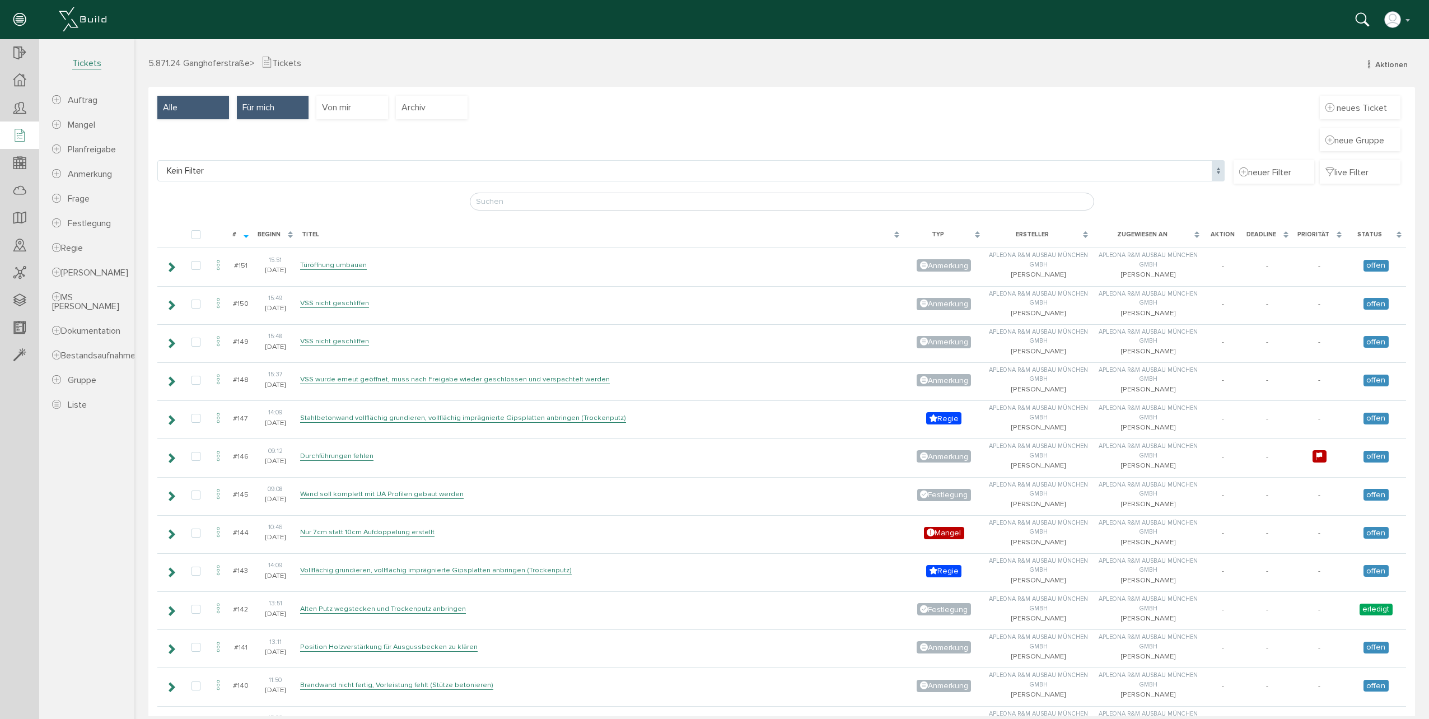
click at [247, 109] on span "Für mich" at bounding box center [258, 107] width 32 height 12
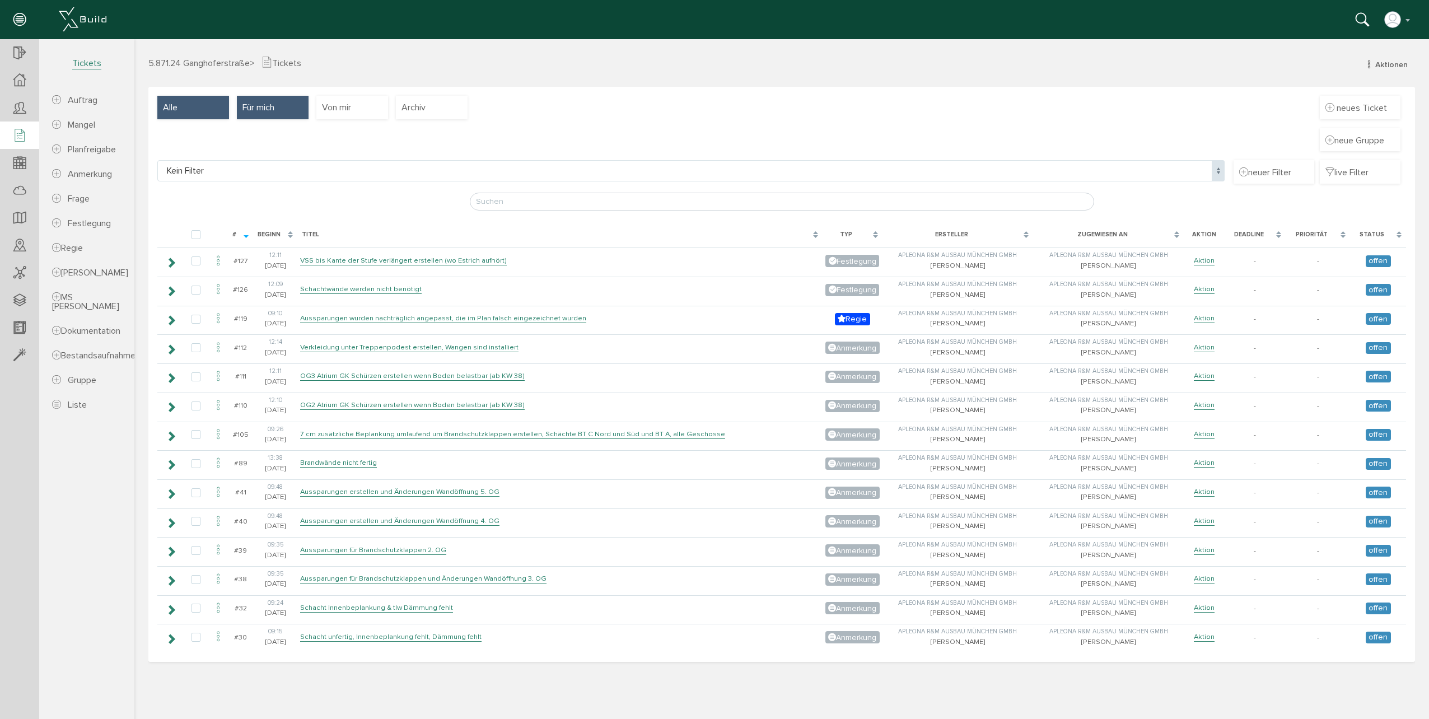
click at [172, 110] on span "Alle" at bounding box center [170, 107] width 15 height 12
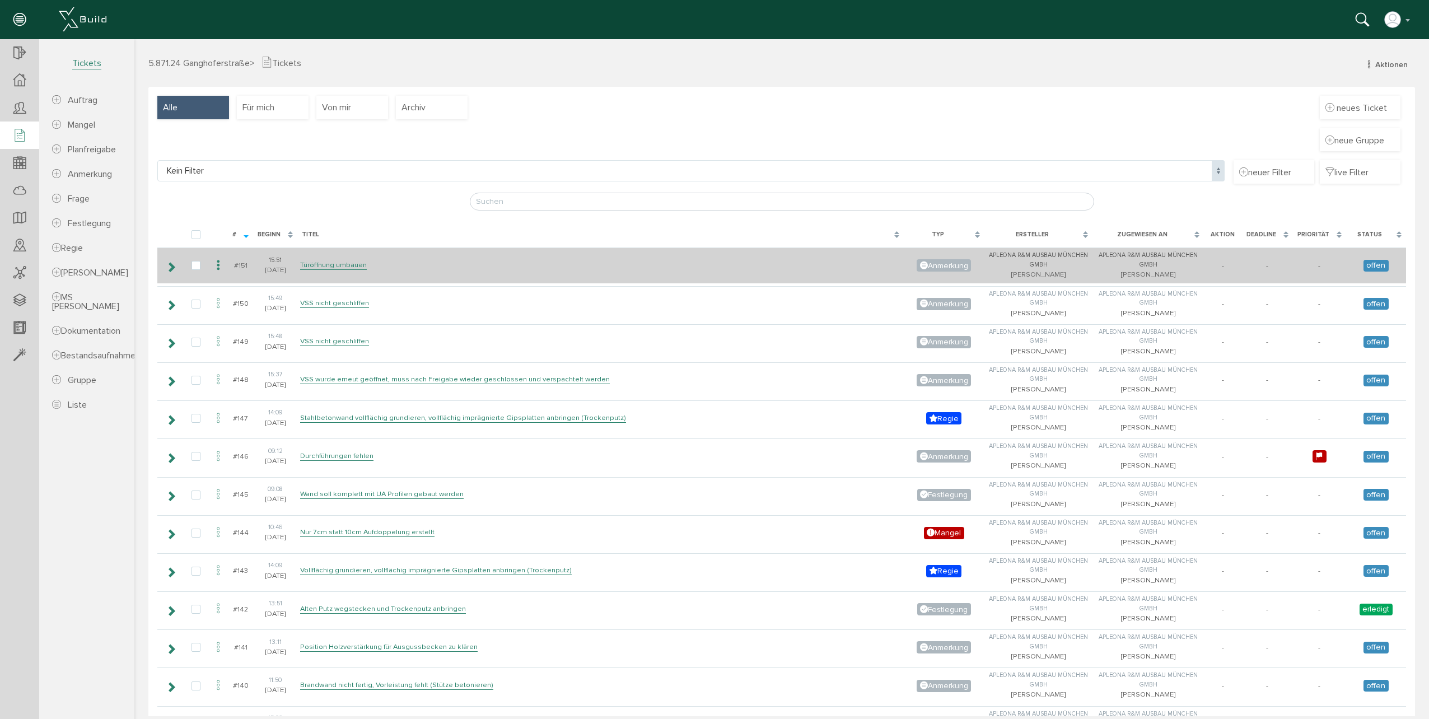
click at [172, 267] on icon at bounding box center [171, 267] width 11 height 9
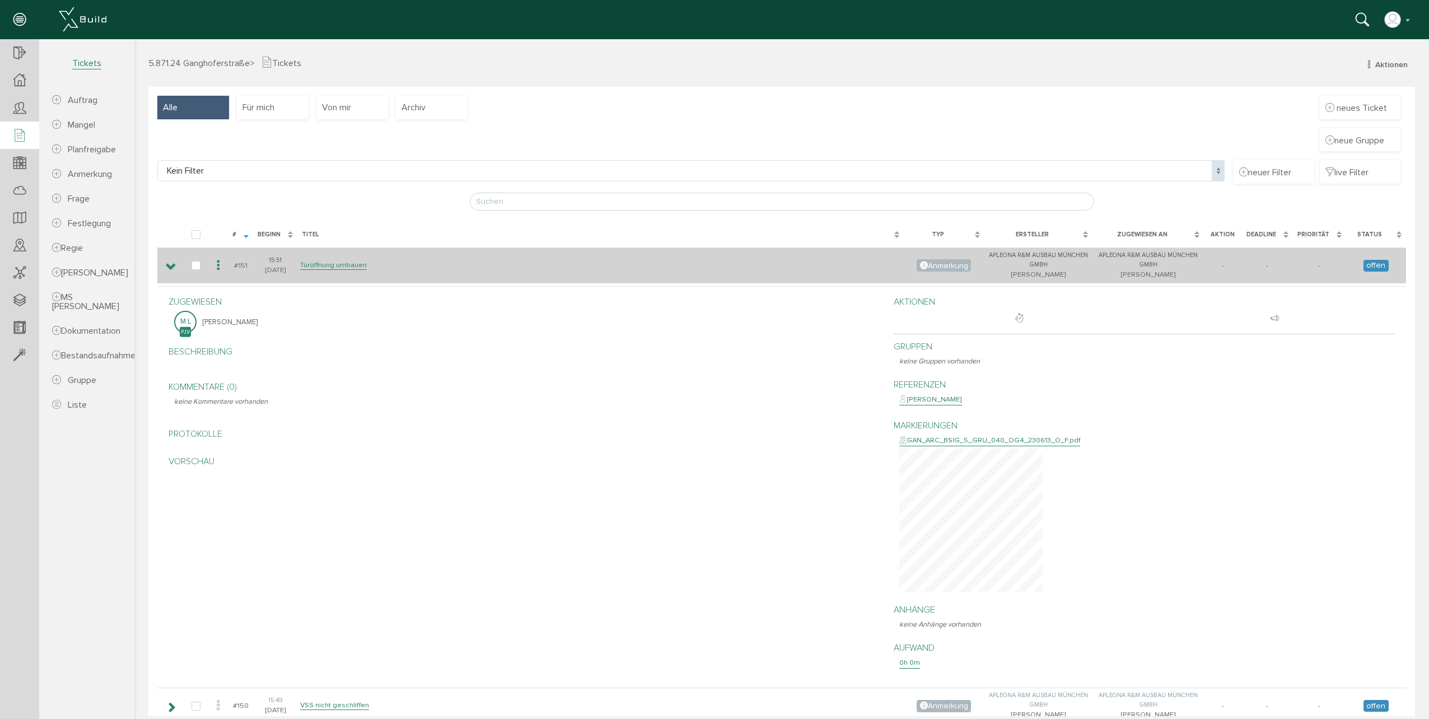
click at [172, 266] on icon at bounding box center [171, 267] width 11 height 9
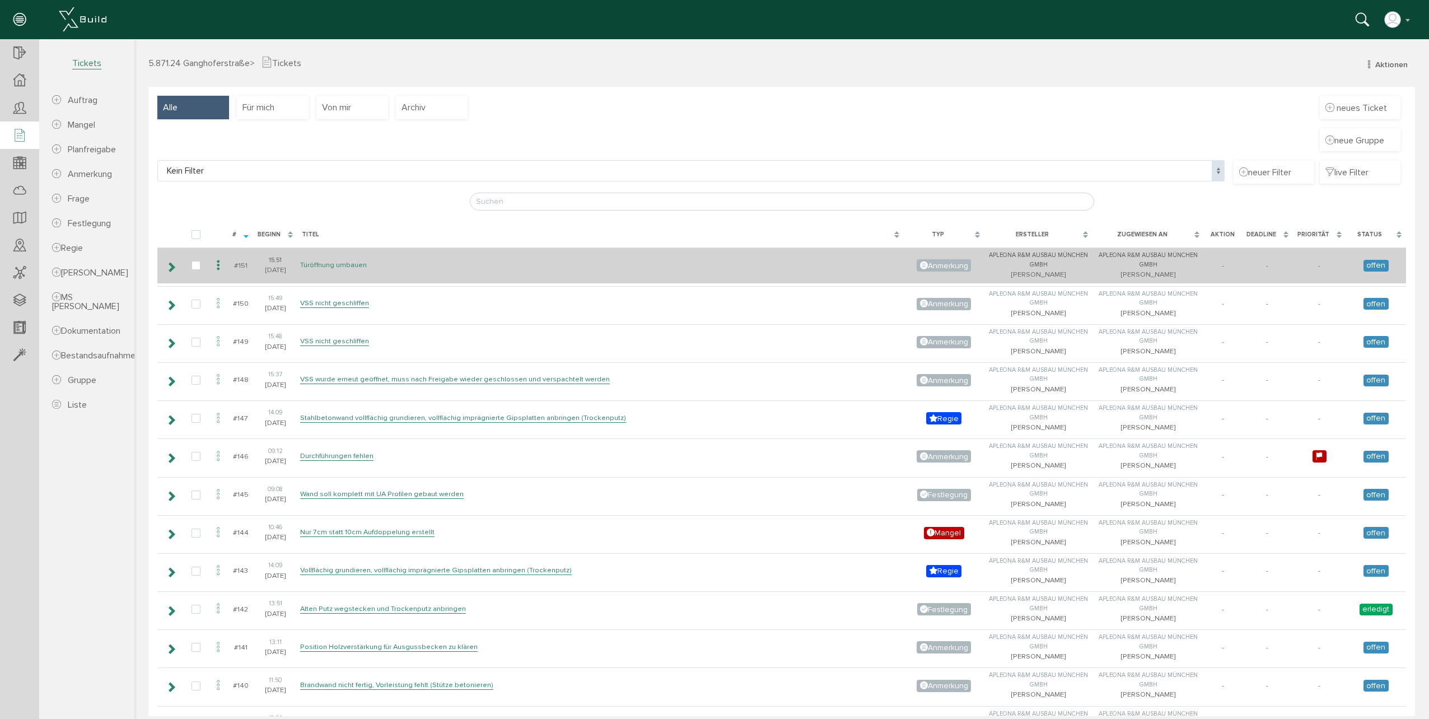
click at [324, 261] on link "Türöffnung umbauen" at bounding box center [333, 265] width 67 height 10
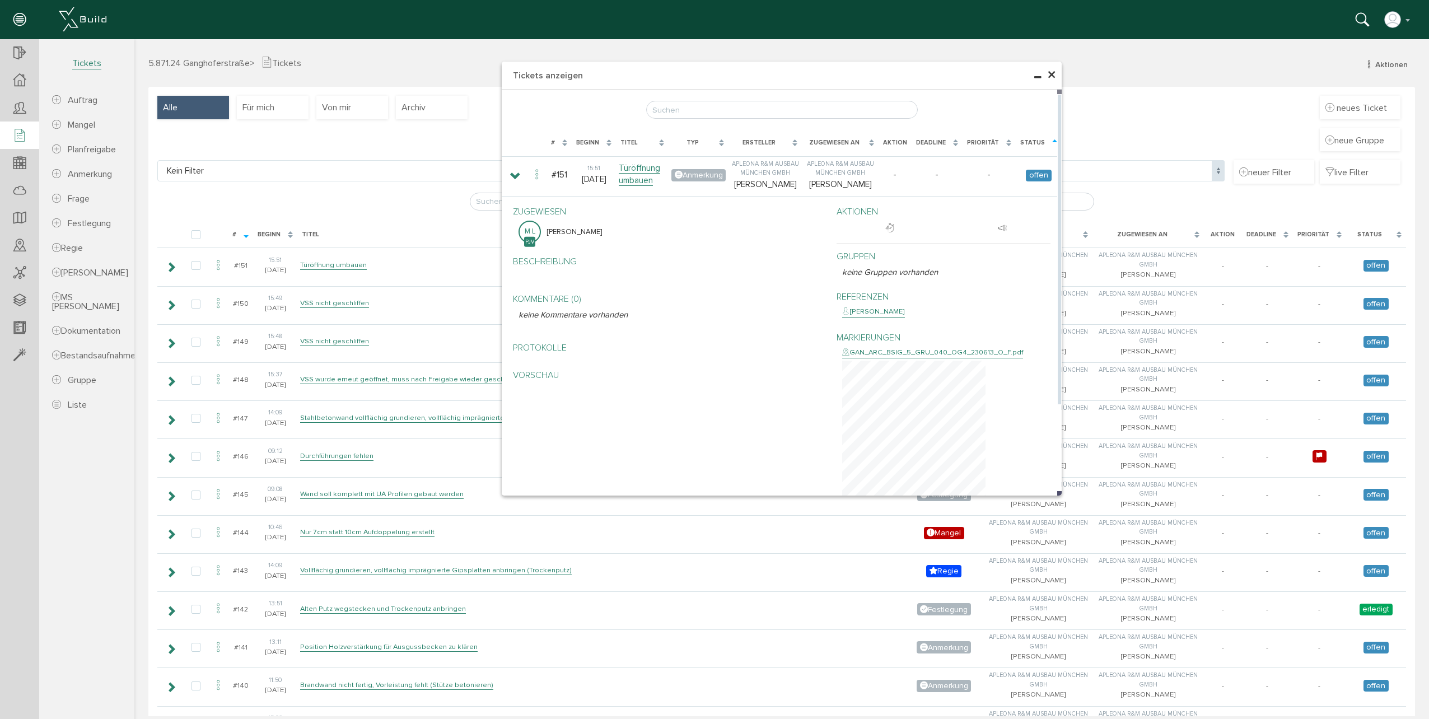
click at [872, 146] on div "Zugewiesen an" at bounding box center [840, 143] width 77 height 21
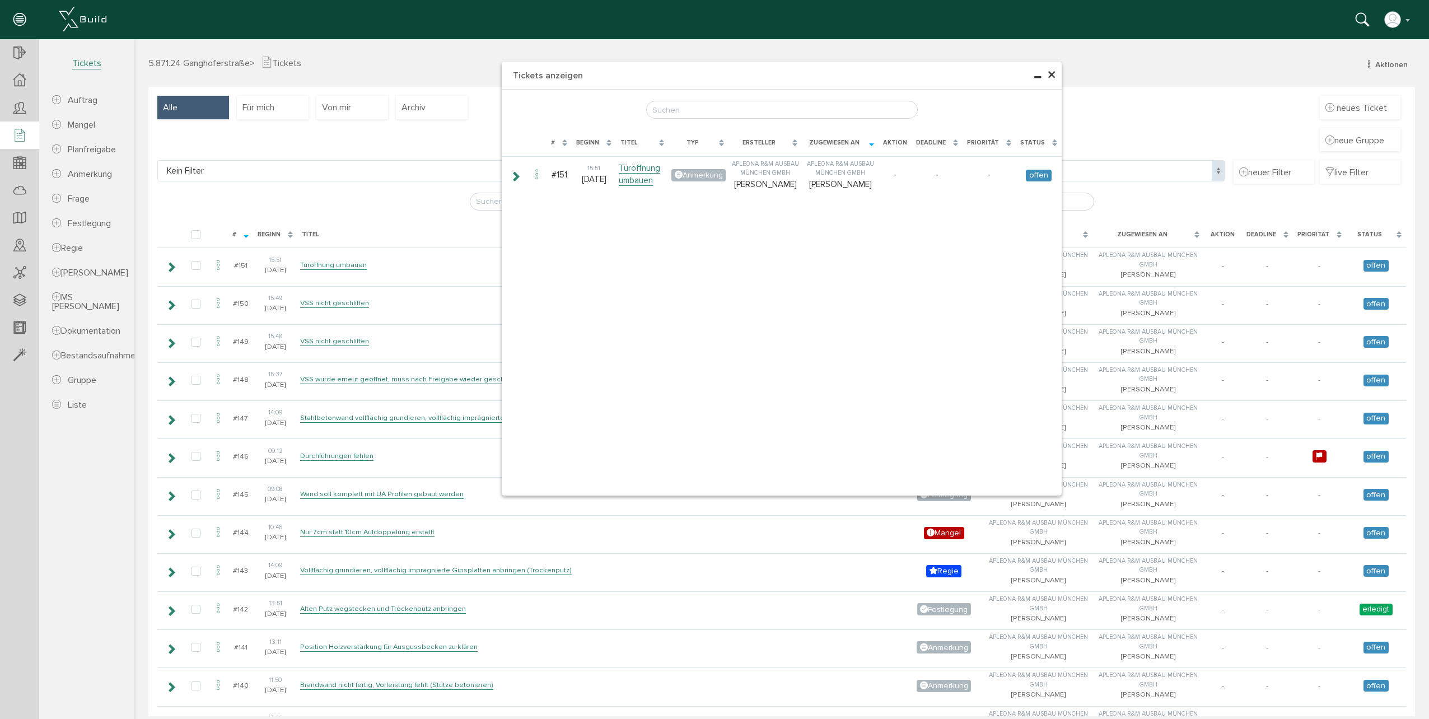
click at [872, 146] on div "Zugewiesen an" at bounding box center [840, 143] width 77 height 21
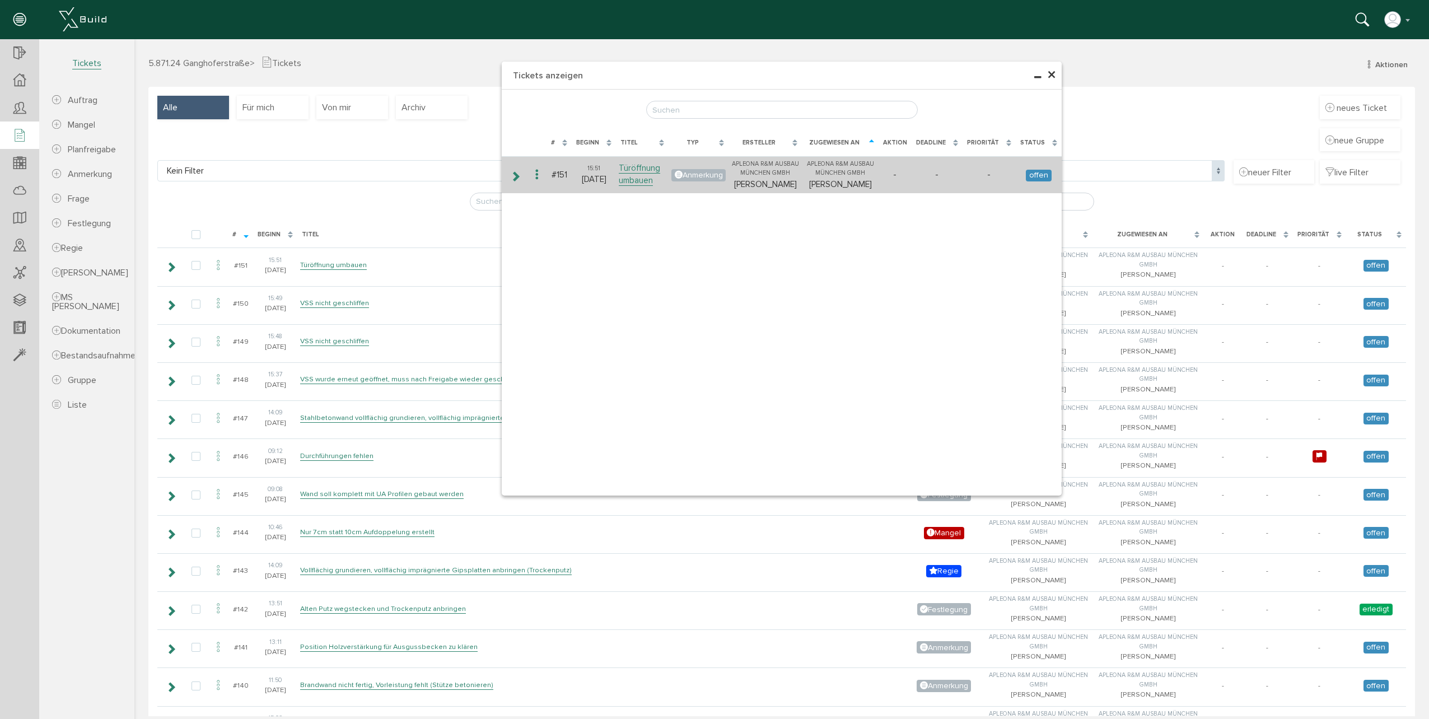
click at [536, 181] on icon at bounding box center [536, 174] width 13 height 15
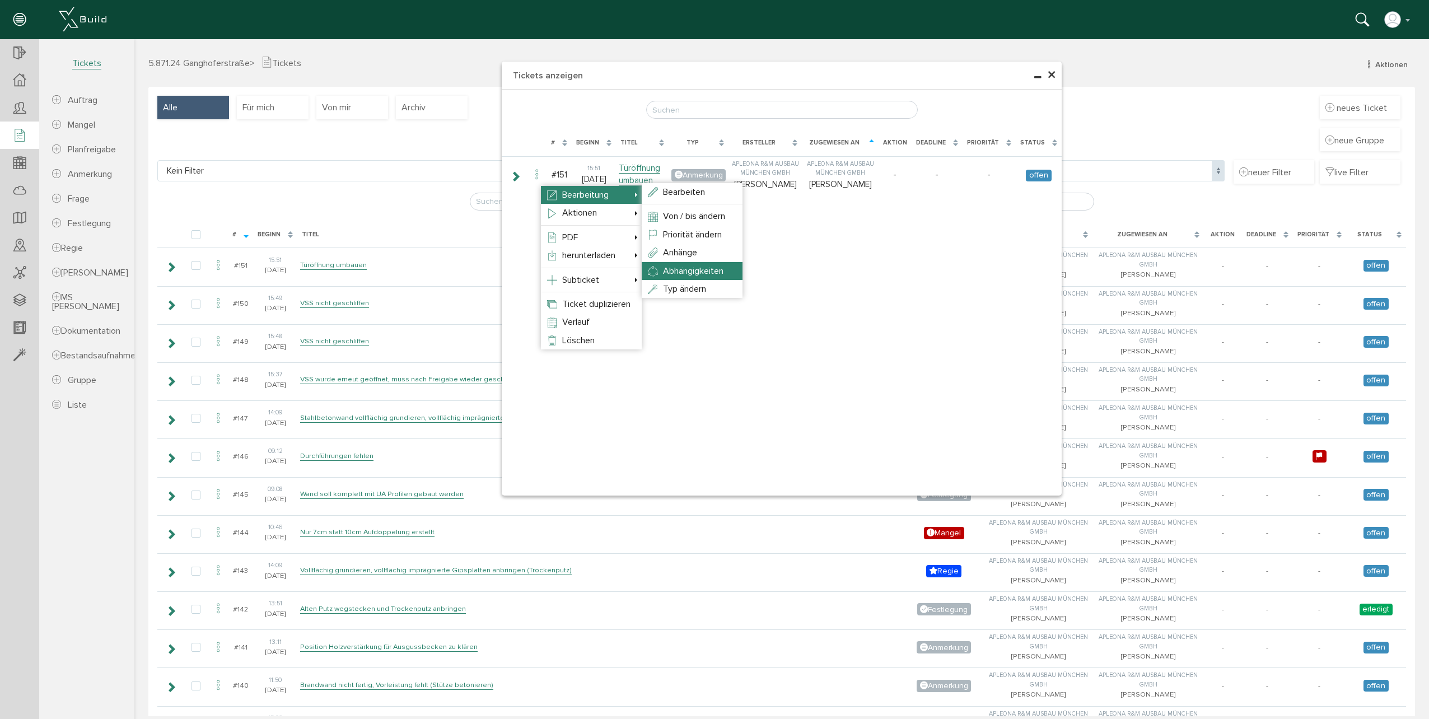
click at [696, 271] on span "Abhängigkeiten" at bounding box center [693, 270] width 60 height 11
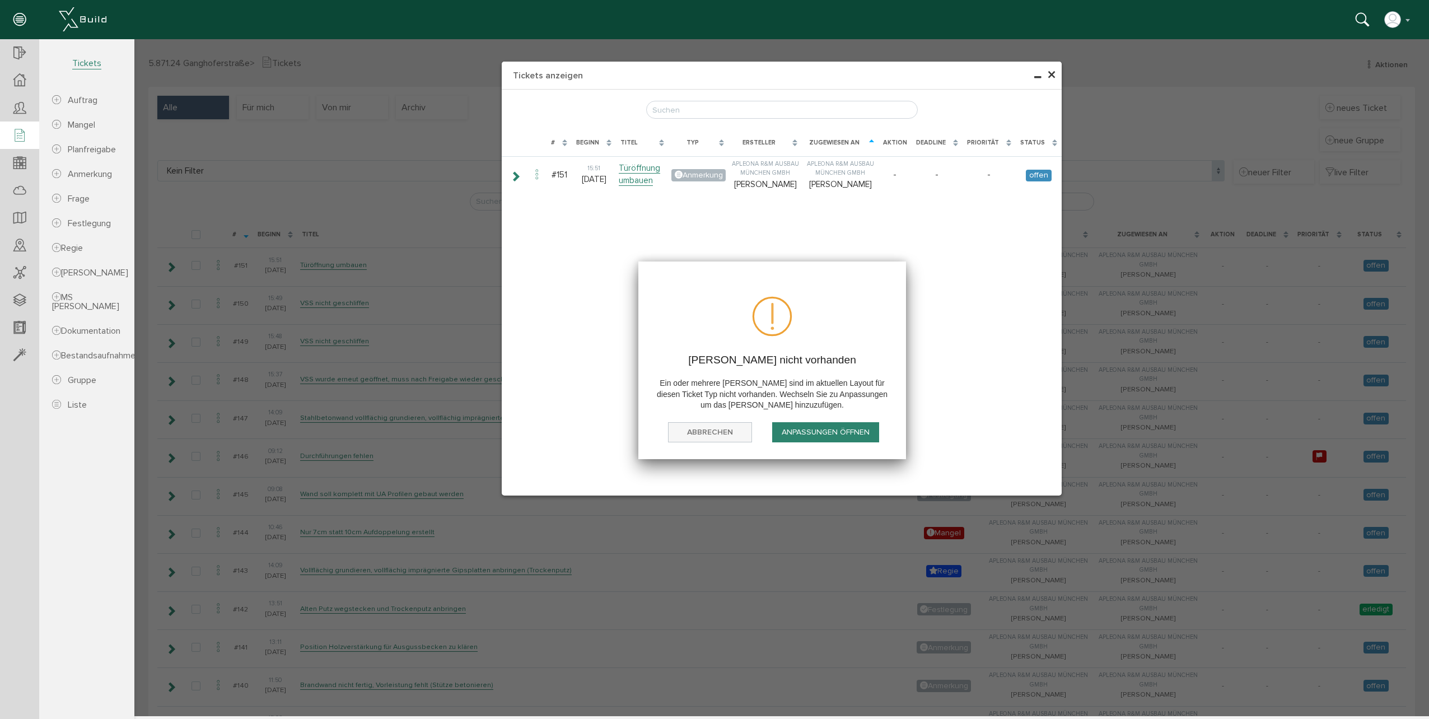
click at [727, 434] on button "abbrechen" at bounding box center [710, 432] width 84 height 21
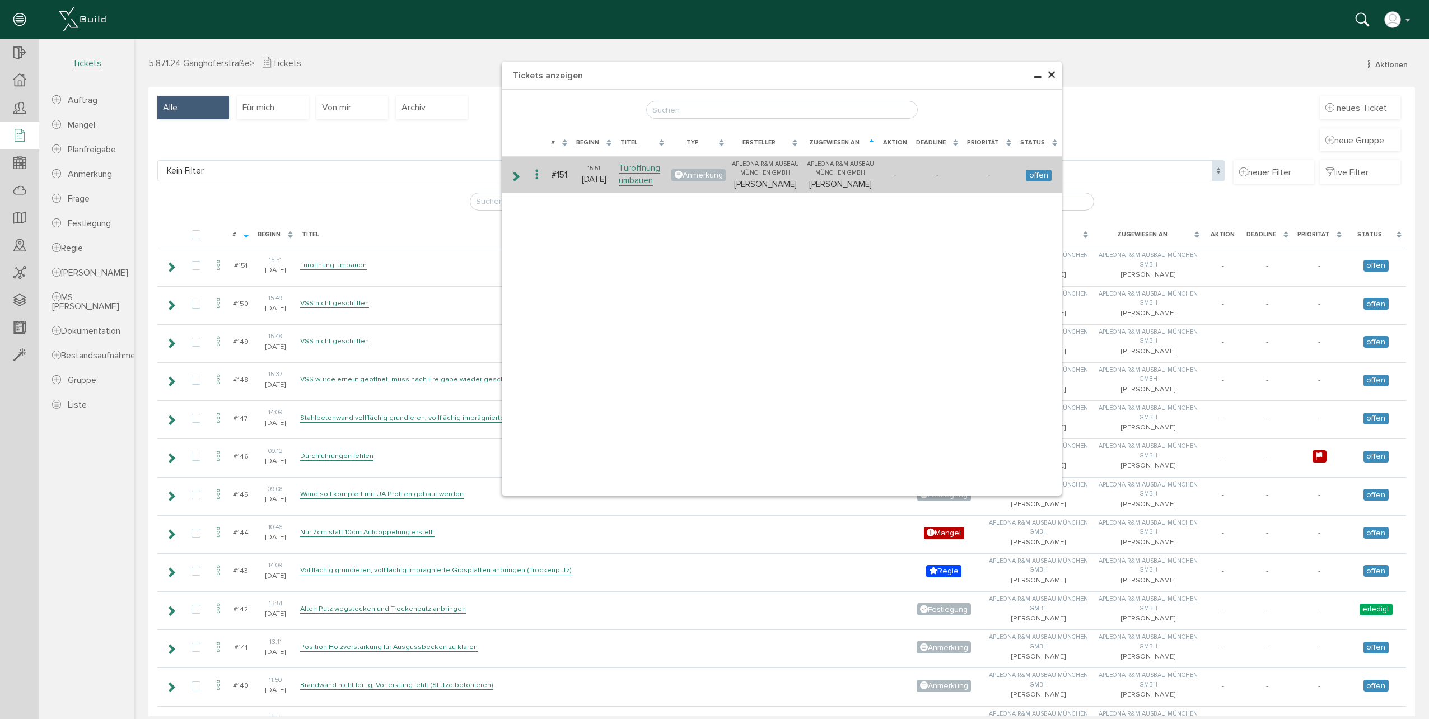
click at [530, 183] on icon at bounding box center [536, 174] width 13 height 15
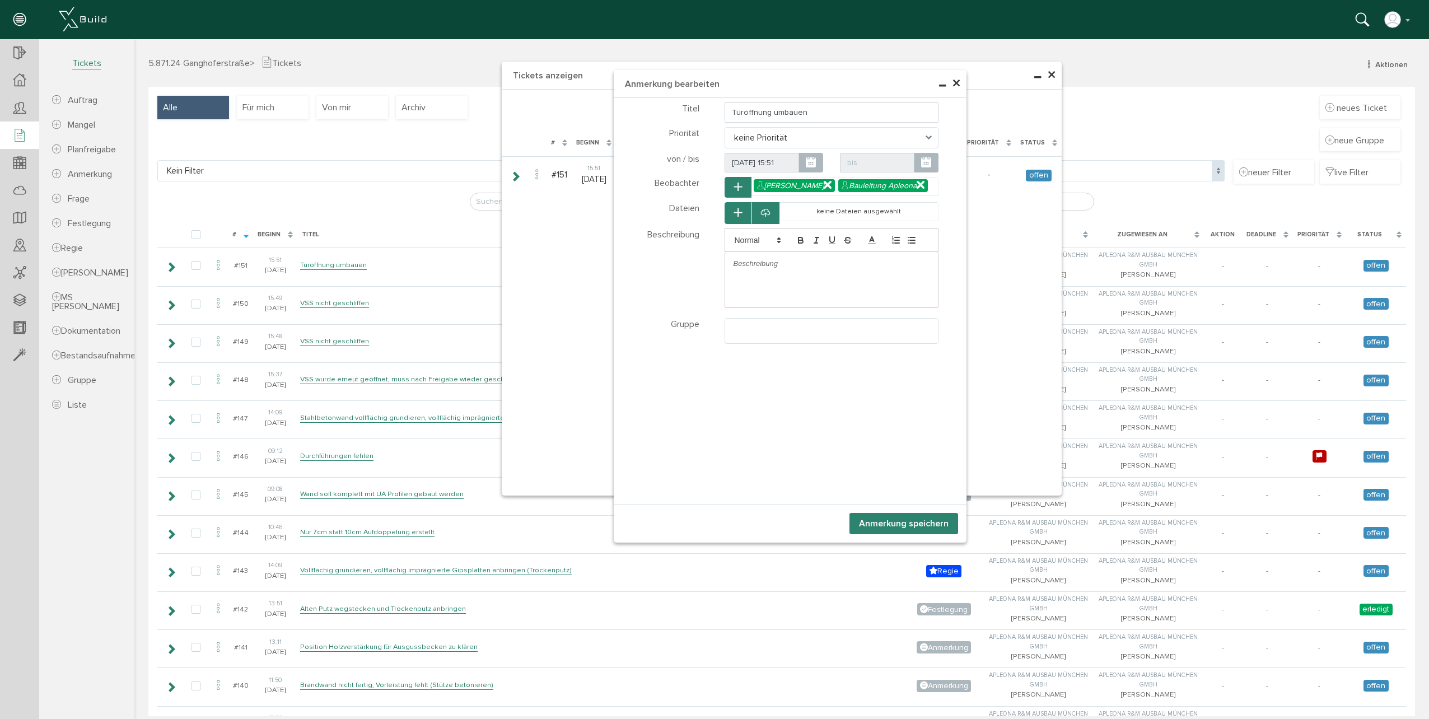
click at [824, 186] on icon at bounding box center [828, 186] width 8 height 10
click at [875, 525] on button "Anmerkung speichern" at bounding box center [903, 523] width 109 height 21
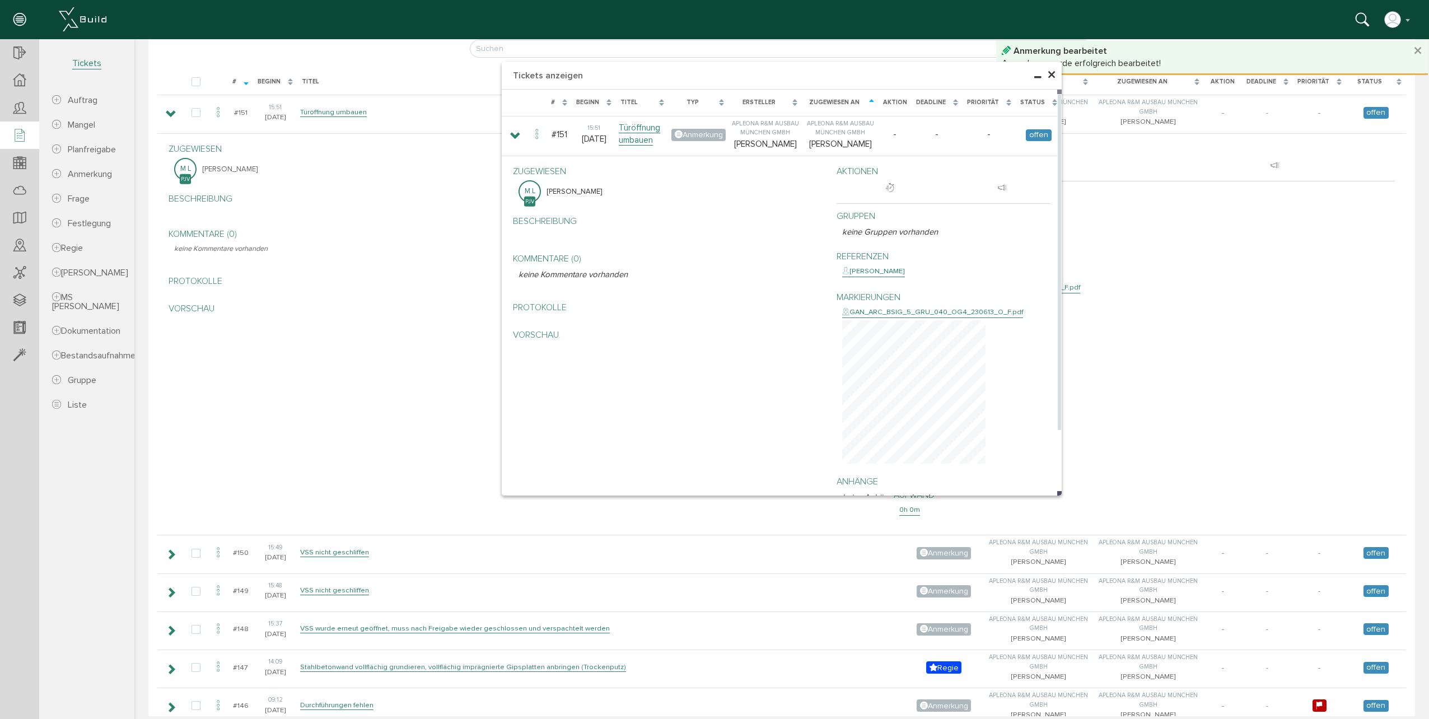
scroll to position [152, 0]
click at [1050, 77] on span "×" at bounding box center [1051, 75] width 9 height 22
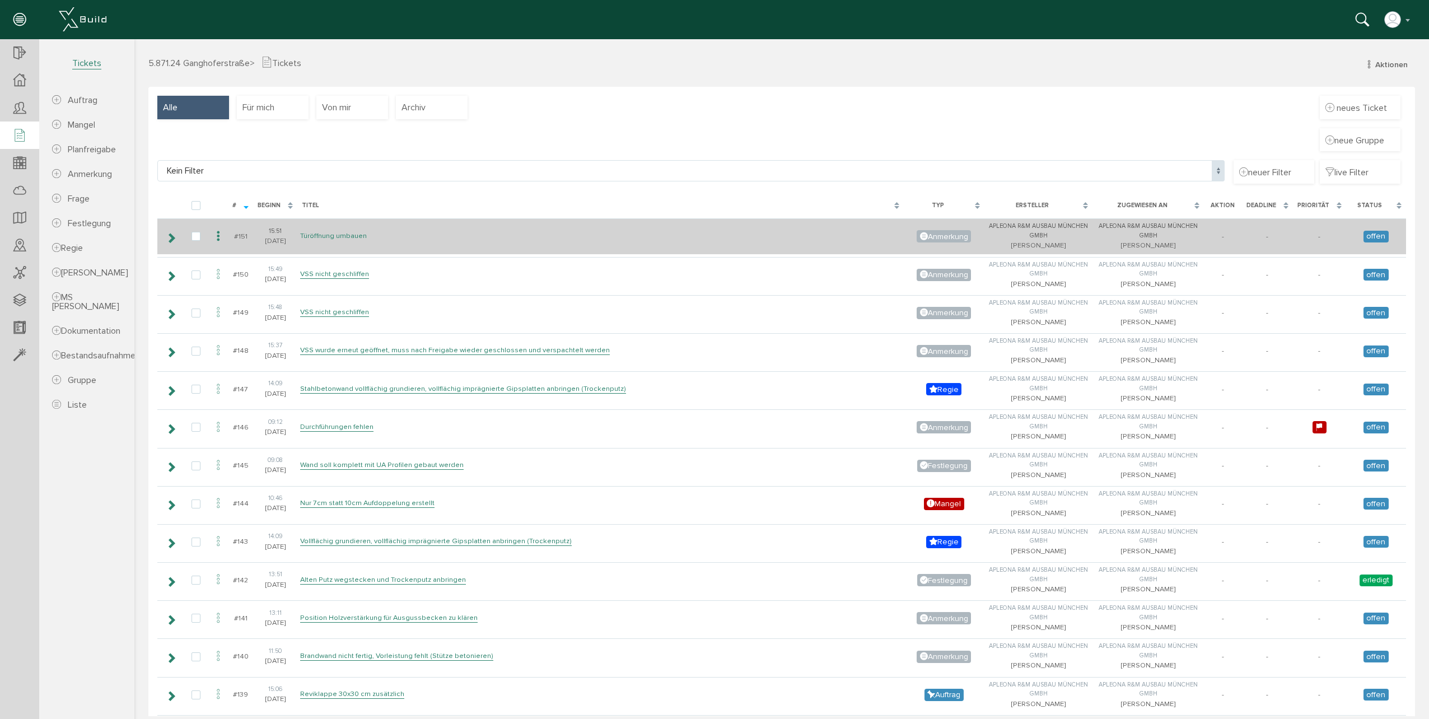
click at [314, 239] on link "Türöffnung umbauen" at bounding box center [333, 236] width 67 height 10
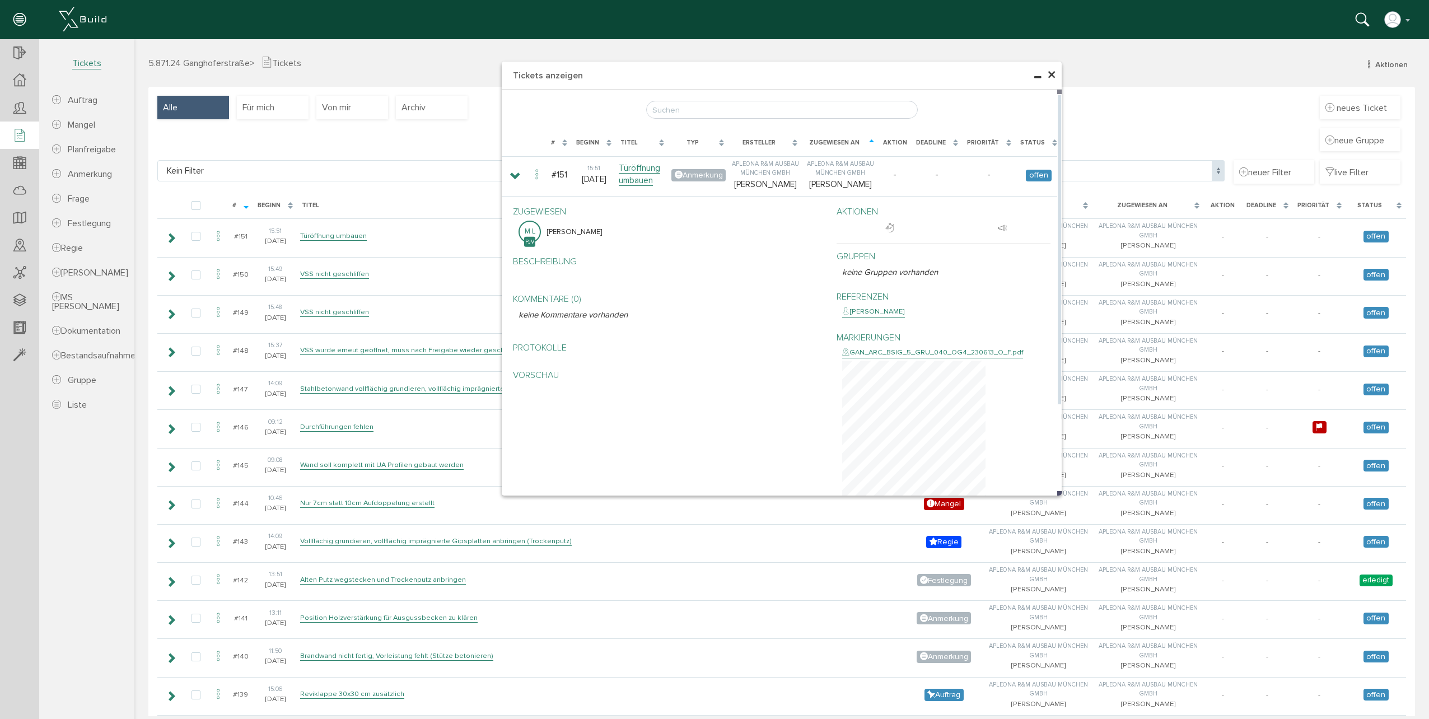
click at [832, 142] on div "Zugewiesen an" at bounding box center [833, 143] width 55 height 10
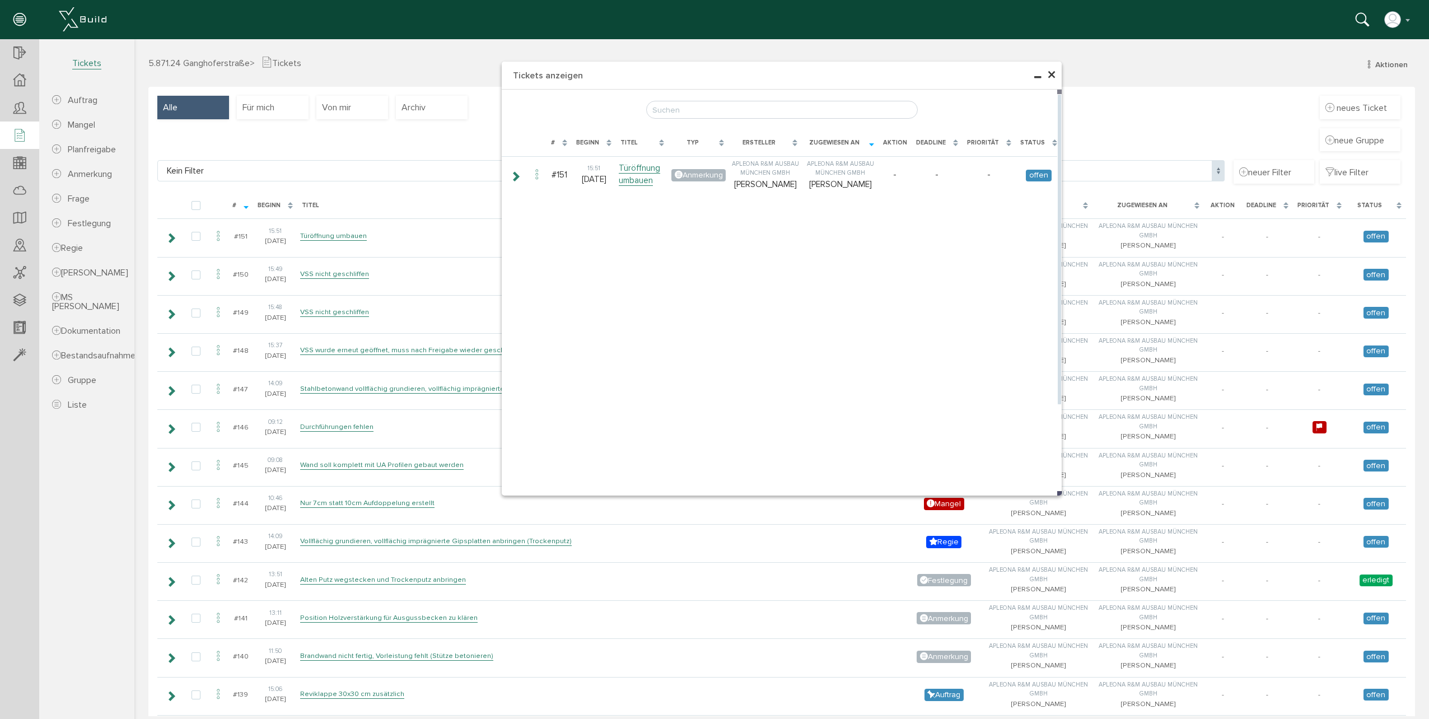
click at [832, 142] on div "Zugewiesen an" at bounding box center [833, 143] width 55 height 10
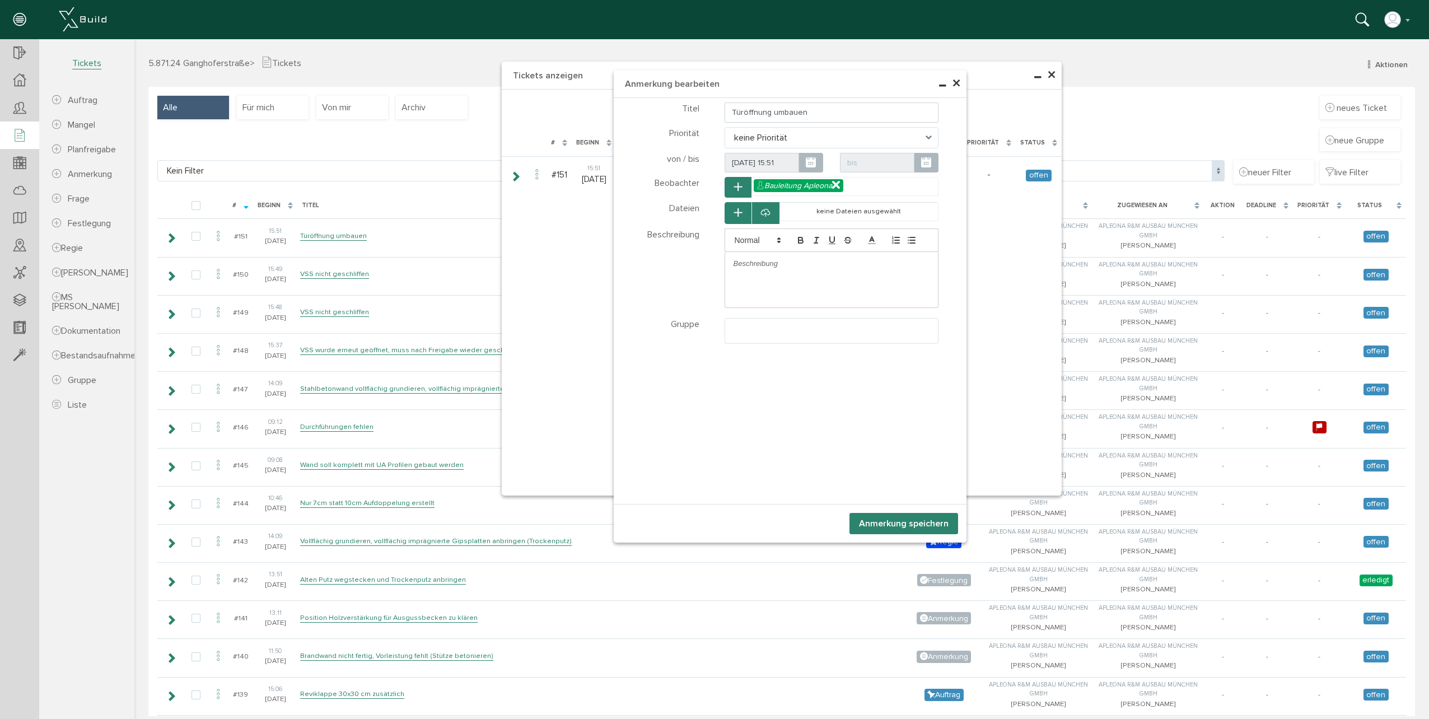
click at [735, 186] on icon "button" at bounding box center [738, 188] width 8 height 10
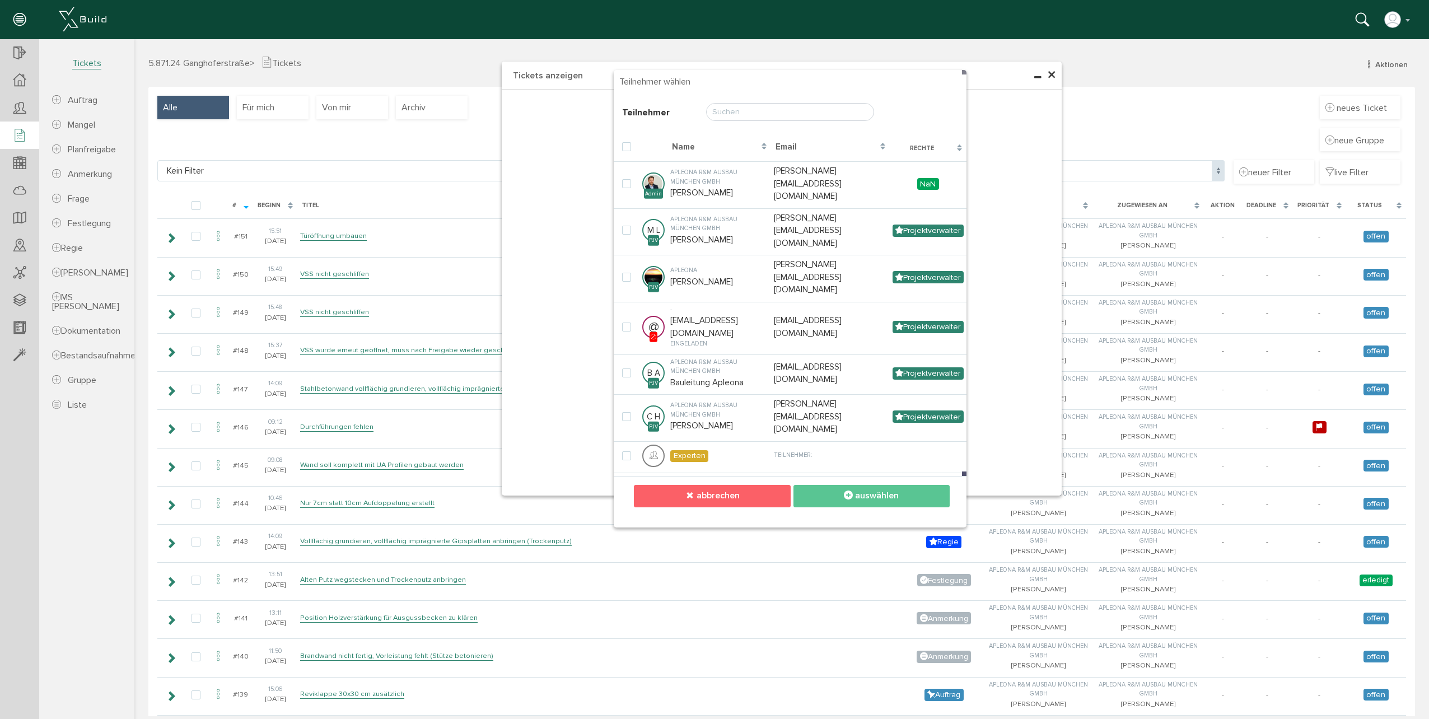
click at [726, 494] on span "abbrechen" at bounding box center [718, 495] width 43 height 11
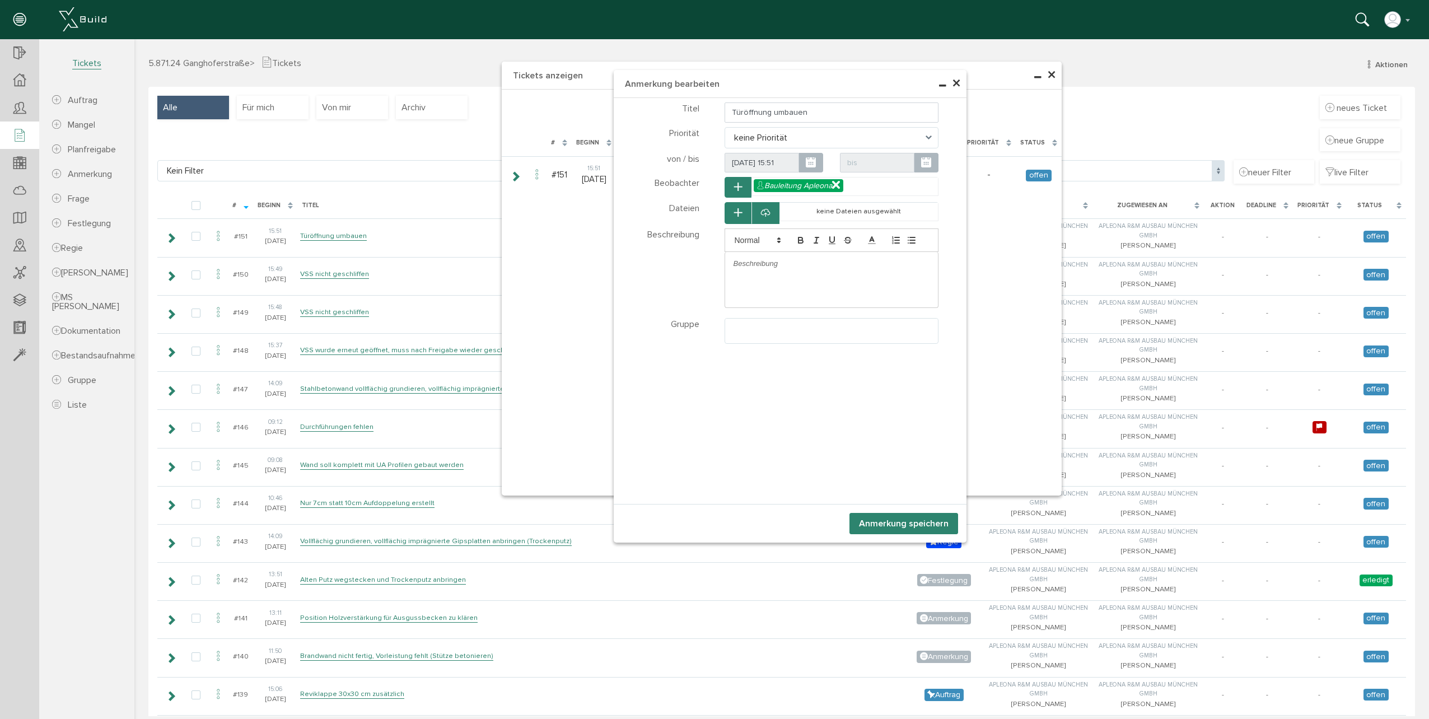
click at [955, 83] on span "×" at bounding box center [956, 84] width 9 height 22
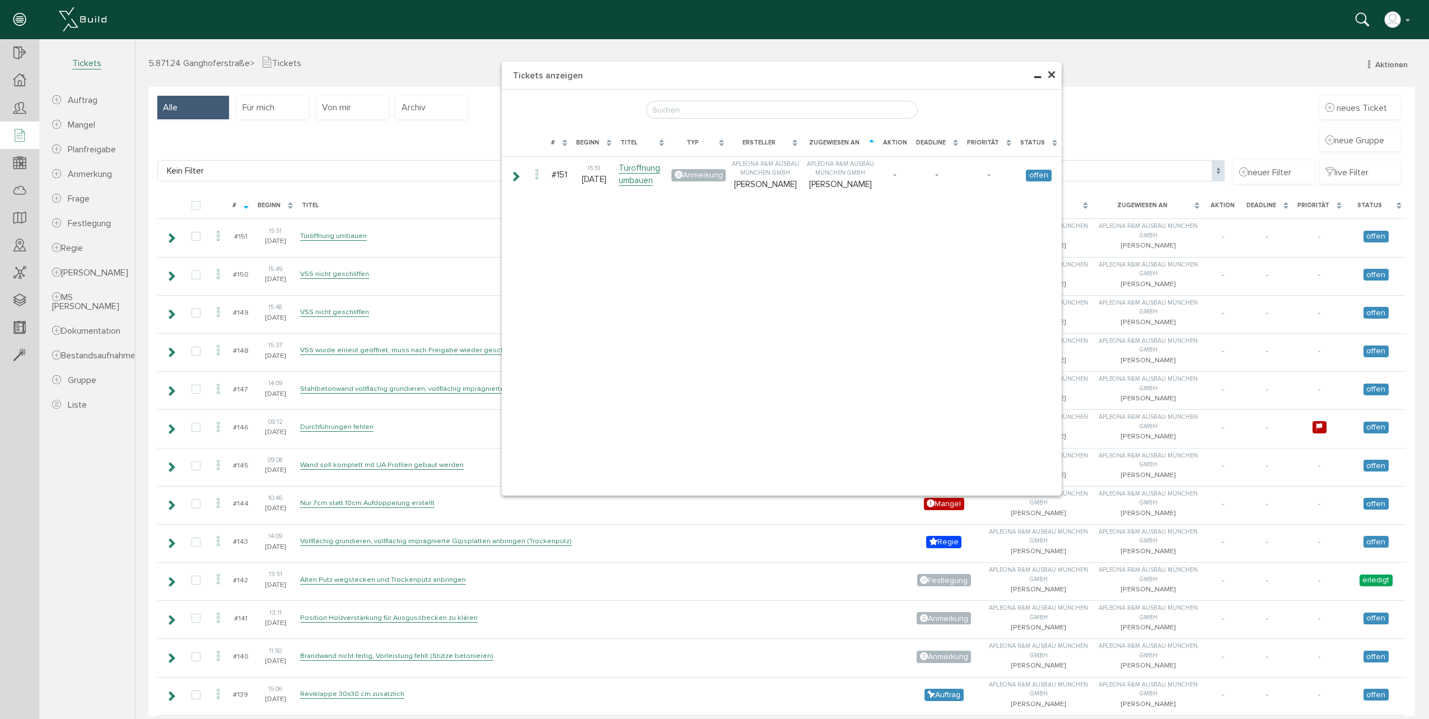
click at [1049, 80] on span "×" at bounding box center [1051, 75] width 9 height 22
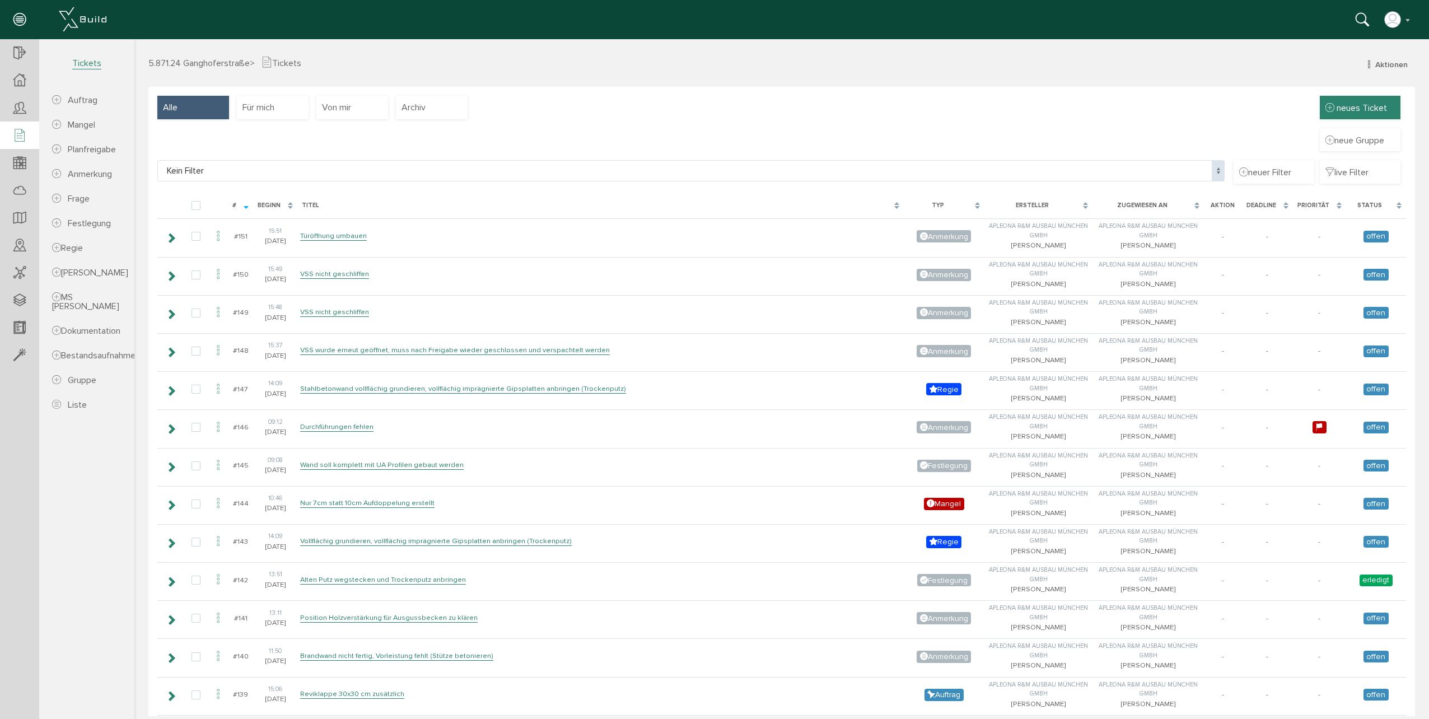
click at [1351, 107] on span "neues Ticket" at bounding box center [1362, 107] width 50 height 11
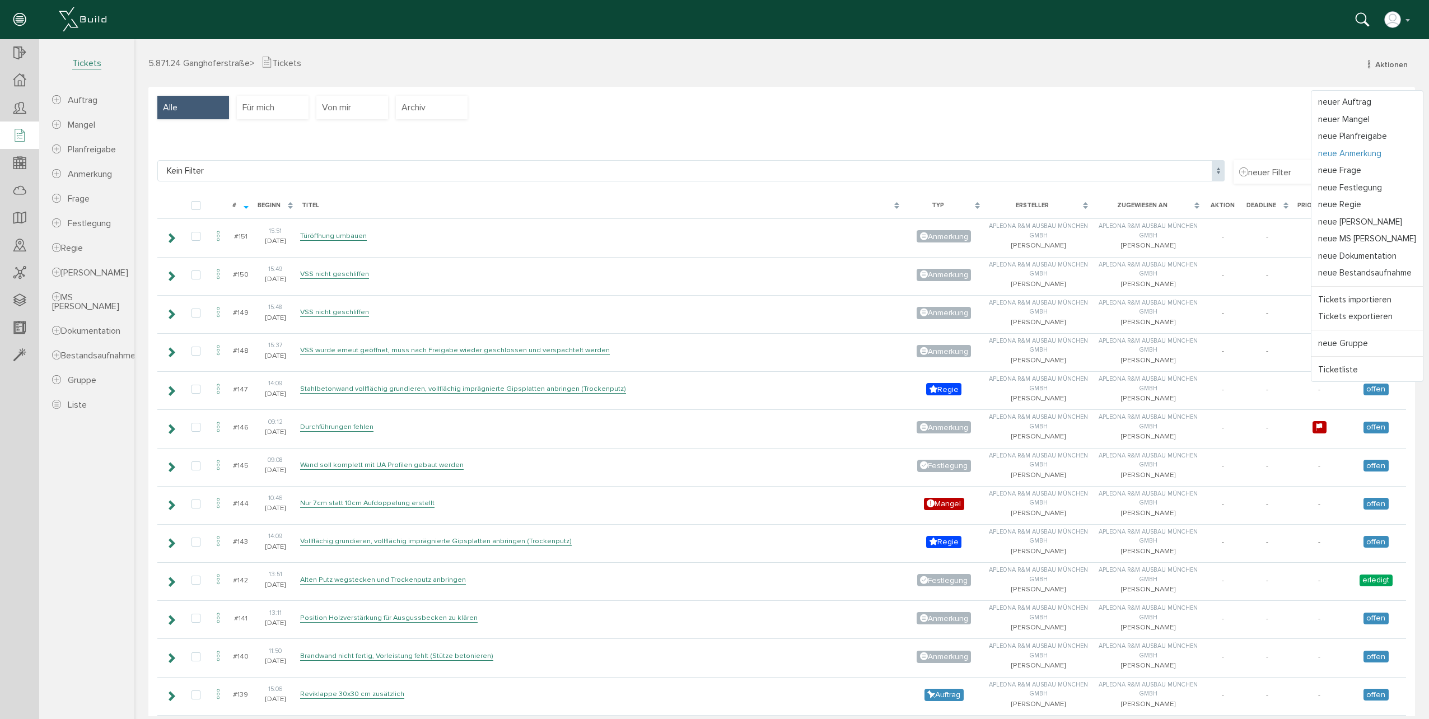
click at [1337, 157] on link "neue Anmerkung" at bounding box center [1366, 153] width 111 height 17
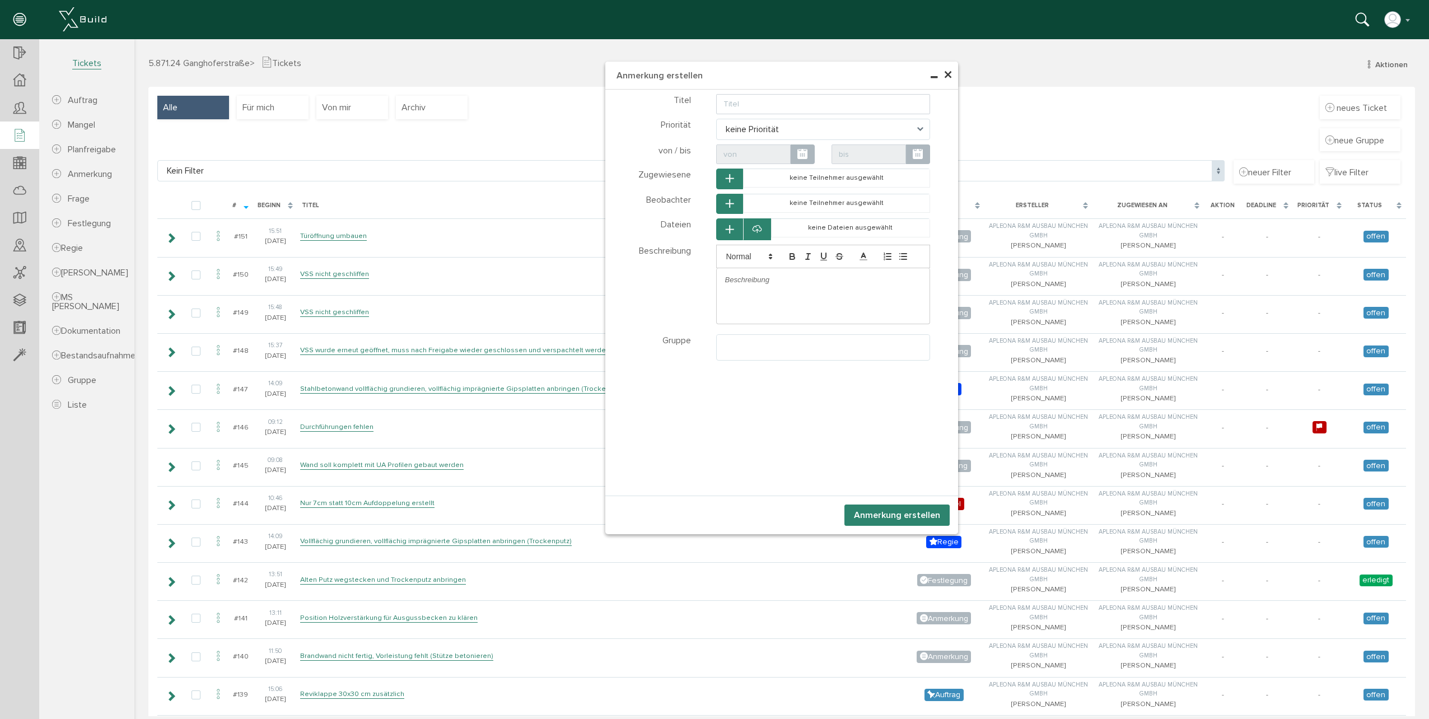
click at [944, 77] on span "×" at bounding box center [948, 75] width 9 height 22
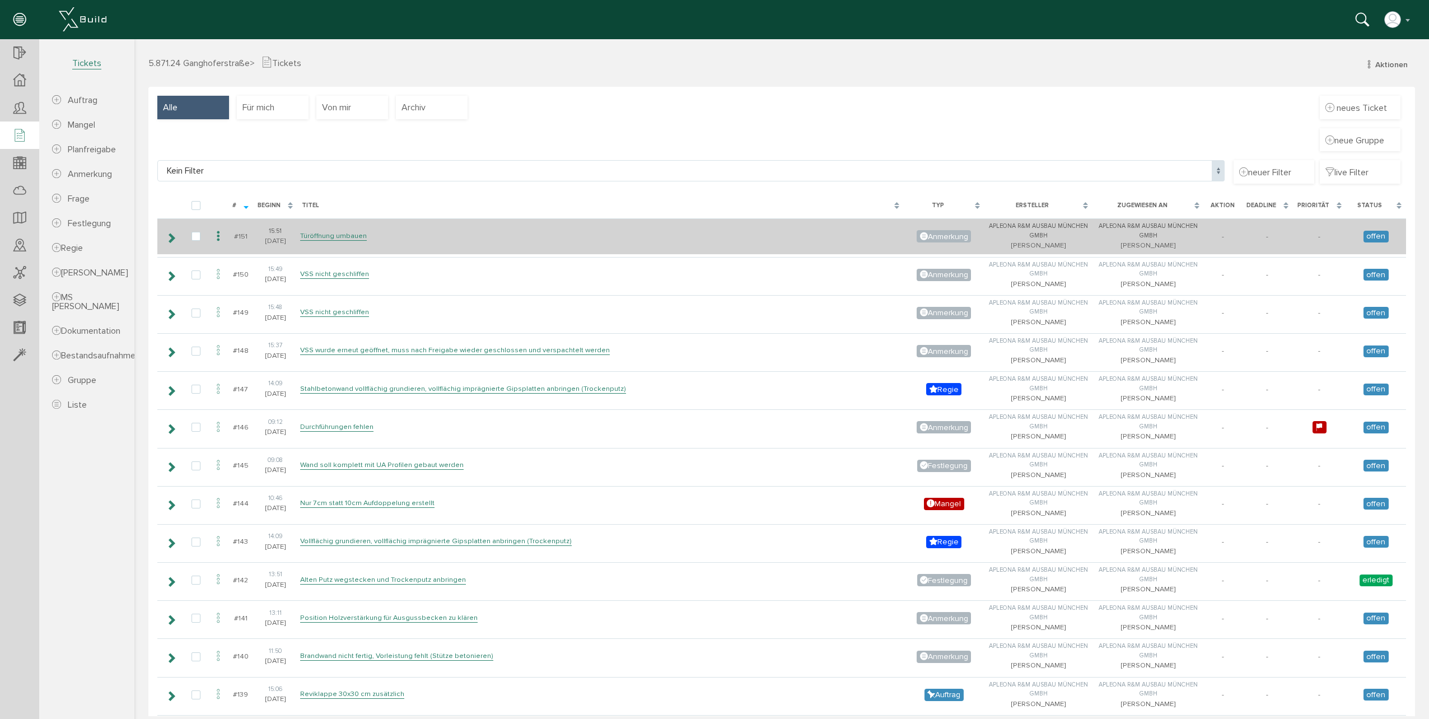
click at [170, 237] on icon at bounding box center [171, 237] width 11 height 9
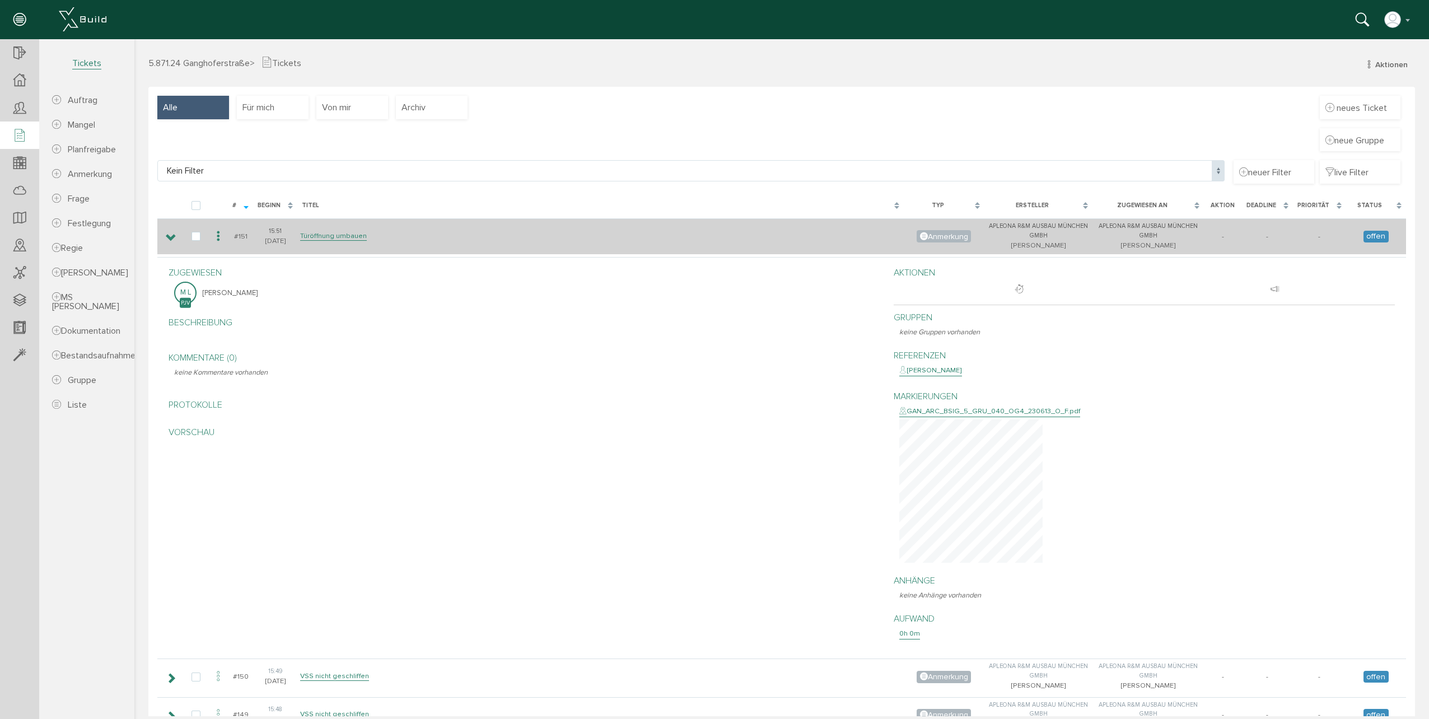
click at [170, 237] on icon at bounding box center [171, 237] width 11 height 9
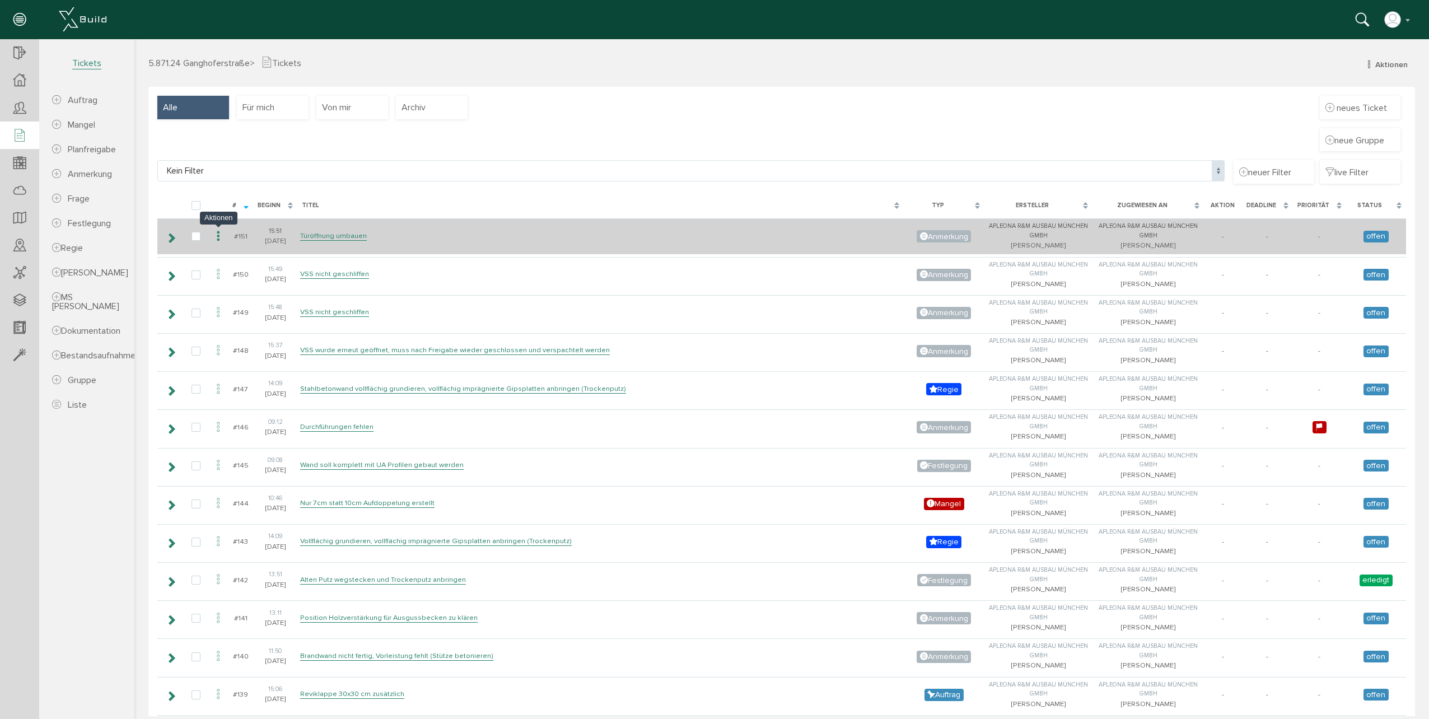
click at [219, 244] on icon at bounding box center [218, 236] width 13 height 15
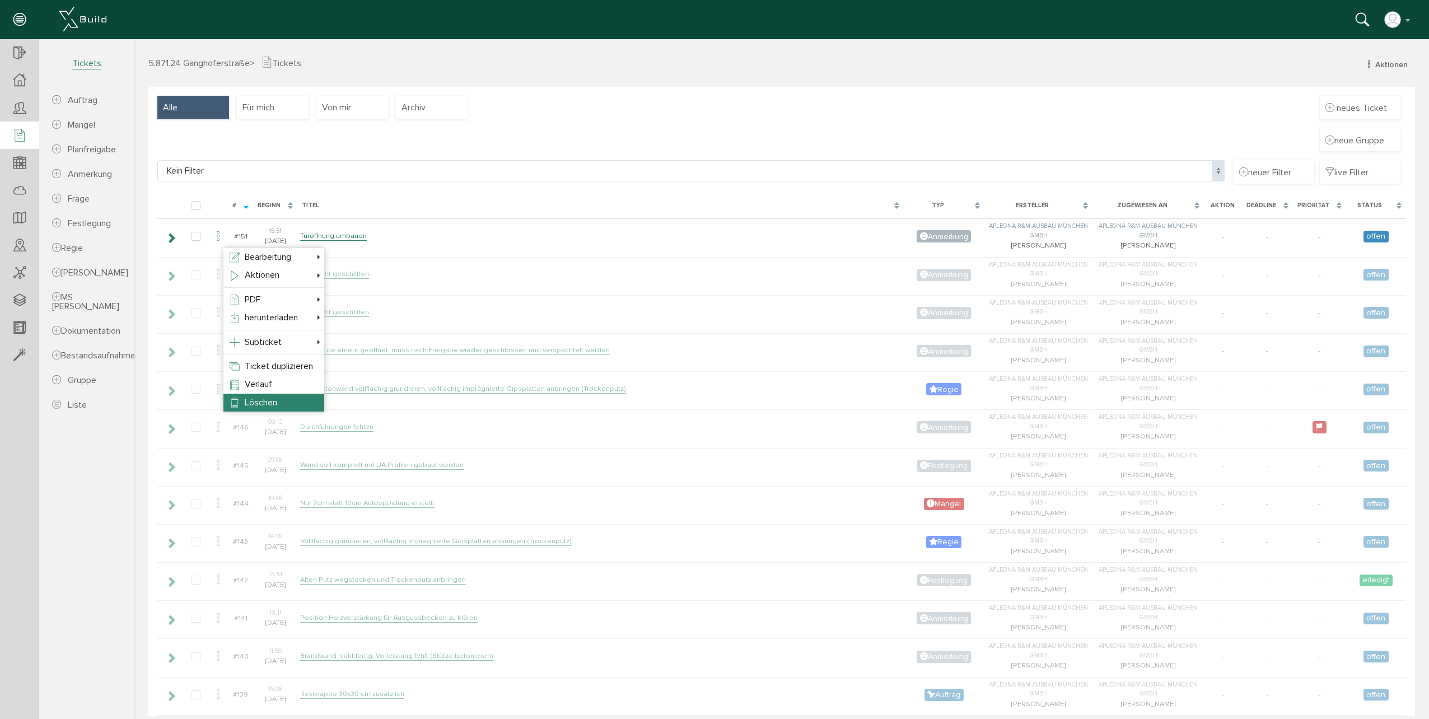
click at [281, 397] on li "Löschen" at bounding box center [273, 403] width 101 height 18
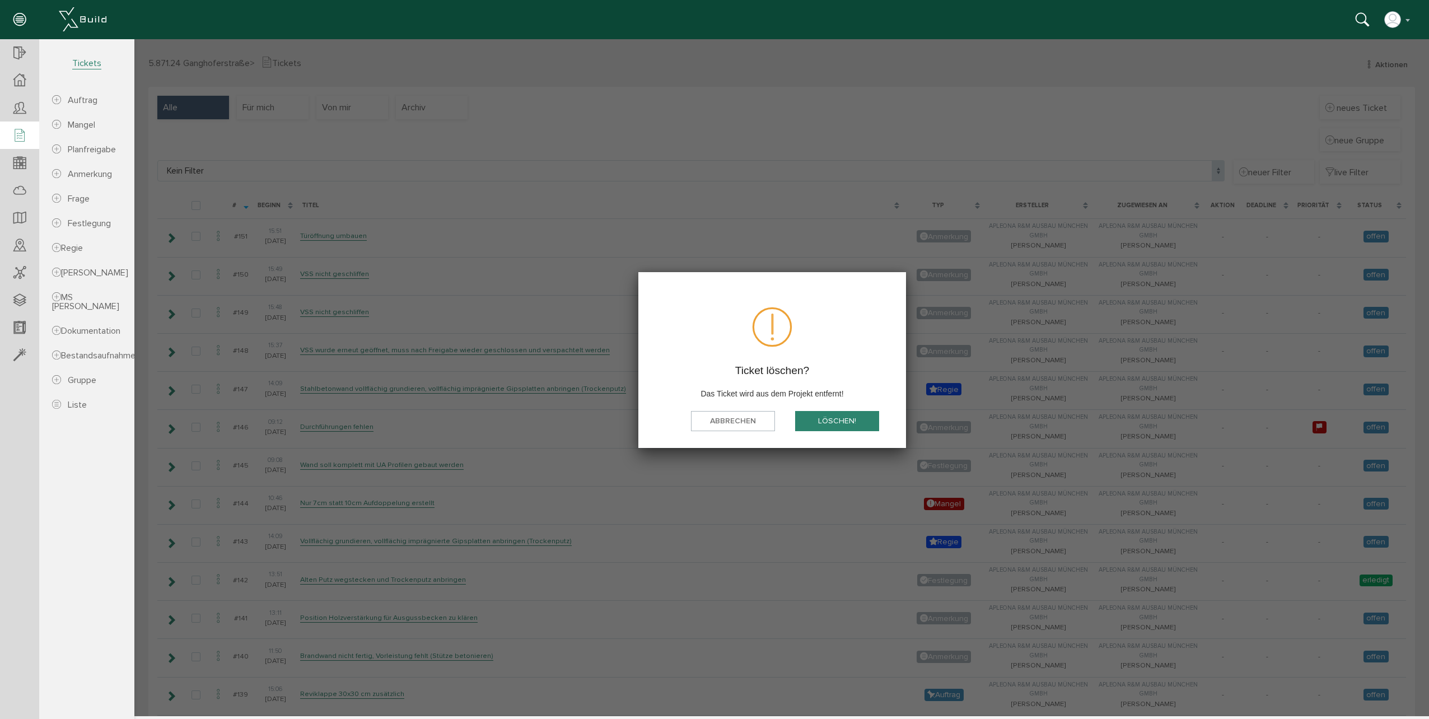
click at [858, 423] on button "löschen!" at bounding box center [837, 420] width 84 height 21
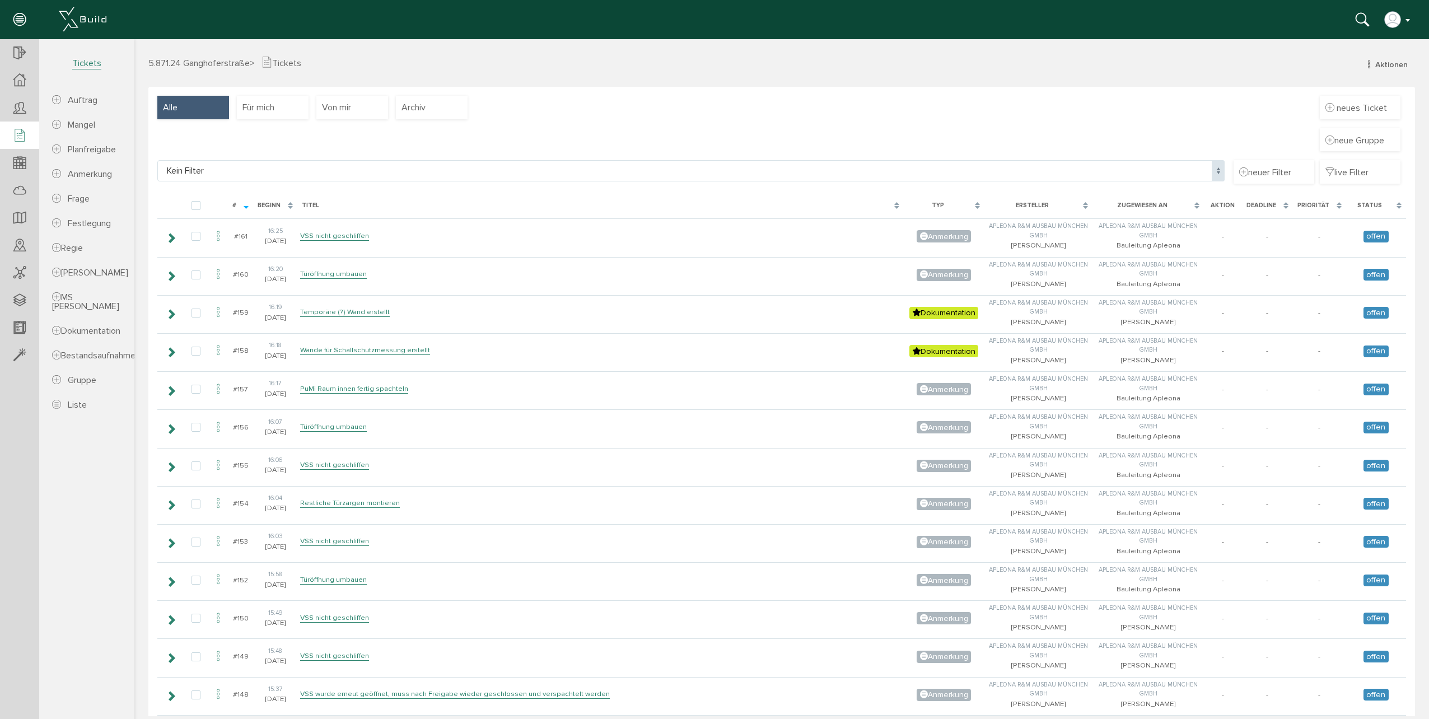
click at [1405, 22] on button "button" at bounding box center [1398, 19] width 29 height 17
click at [1342, 198] on span "Logout" at bounding box center [1338, 196] width 27 height 10
